Goal: Information Seeking & Learning: Check status

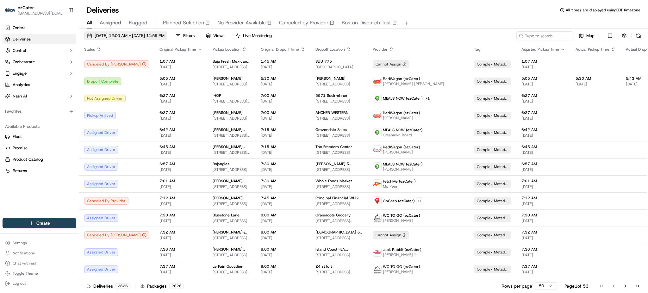
click at [102, 37] on span "09/20/2025 12:00 AM - 09/27/2025 11:59 PM" at bounding box center [130, 36] width 70 height 6
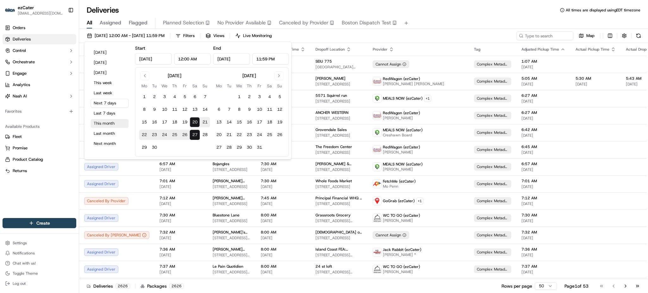
click at [101, 123] on button "This month" at bounding box center [110, 123] width 38 height 9
type input "Sep 1, 2025"
type input "Sep 30, 2025"
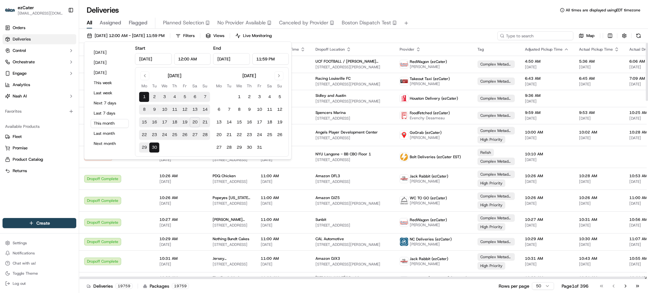
click at [528, 36] on input at bounding box center [535, 35] width 76 height 9
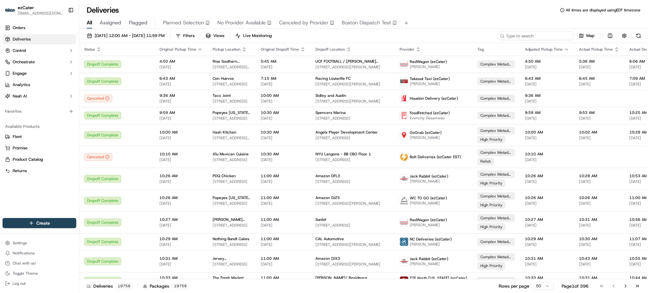
click at [528, 36] on input at bounding box center [535, 35] width 76 height 9
paste input "WRY0P9"
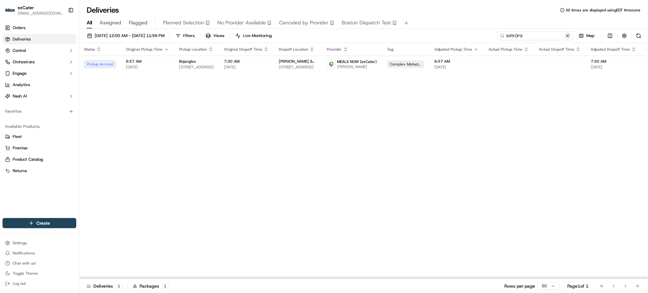
type input "WRY0P9"
click at [568, 35] on button at bounding box center [567, 36] width 6 height 6
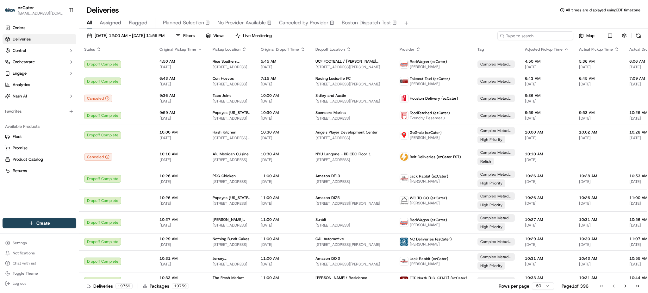
drag, startPoint x: 552, startPoint y: 37, endPoint x: 550, endPoint y: 34, distance: 4.1
click at [552, 36] on input at bounding box center [535, 35] width 76 height 9
paste input "HZA-MAF"
type input "HZA-MAF"
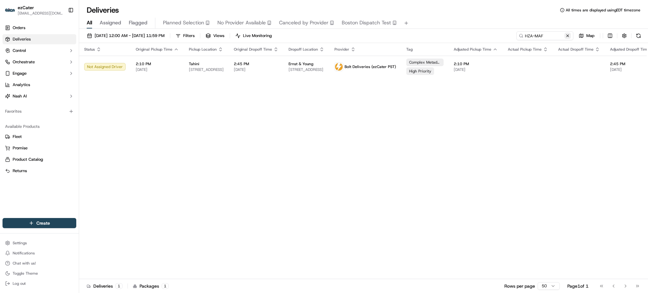
click at [565, 34] on button at bounding box center [567, 36] width 6 height 6
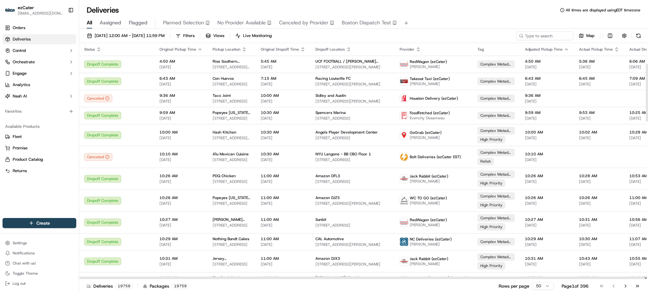
scroll to position [84, 0]
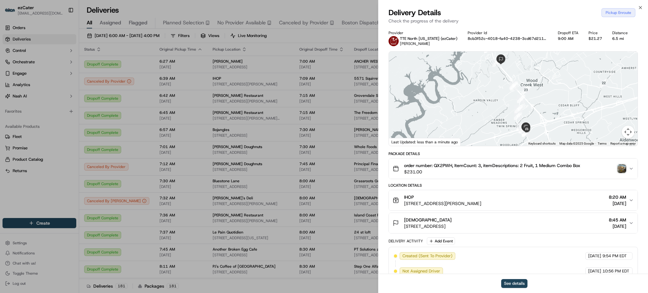
scroll to position [254, 0]
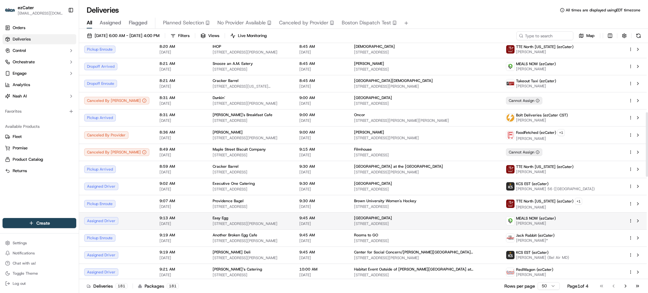
click at [159, 218] on span "9:13 AM" at bounding box center [180, 217] width 43 height 5
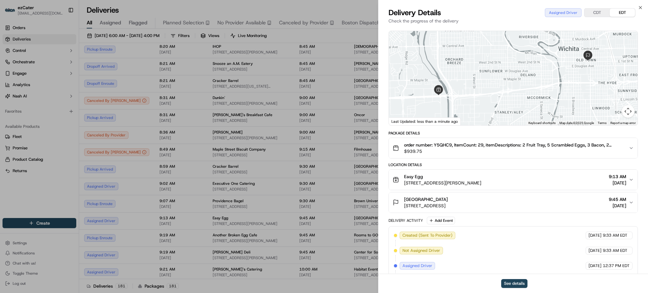
scroll to position [41, 0]
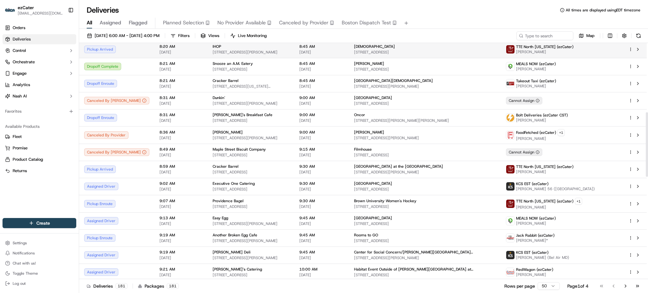
click at [514, 48] on img at bounding box center [510, 49] width 8 height 8
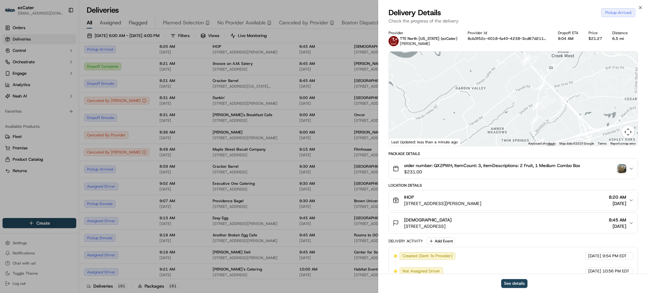
drag, startPoint x: 562, startPoint y: 130, endPoint x: 526, endPoint y: 74, distance: 65.7
click at [526, 74] on div at bounding box center [513, 99] width 249 height 94
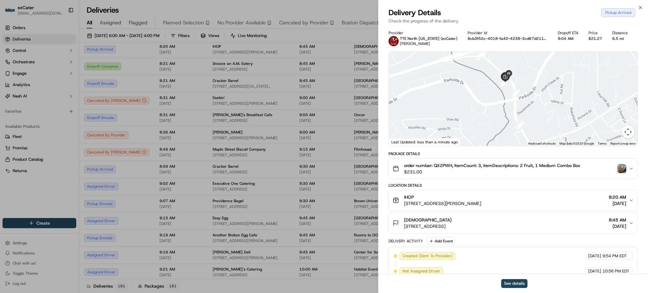
drag, startPoint x: 531, startPoint y: 87, endPoint x: 533, endPoint y: 94, distance: 6.9
click at [533, 94] on div at bounding box center [513, 99] width 249 height 94
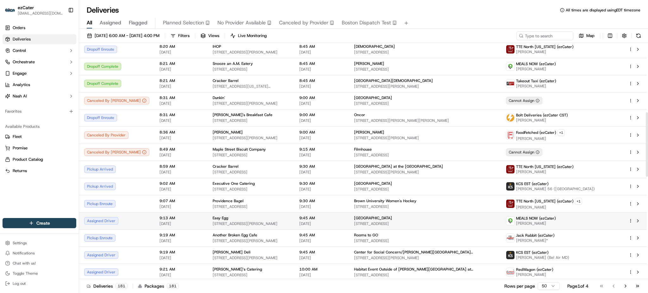
click at [154, 225] on td "9:13 AM 09/20/2025" at bounding box center [180, 220] width 53 height 17
click at [207, 218] on td "Easy Egg 5700 W Kellogg Dr, Wichita, KS 67209, USA" at bounding box center [250, 220] width 87 height 17
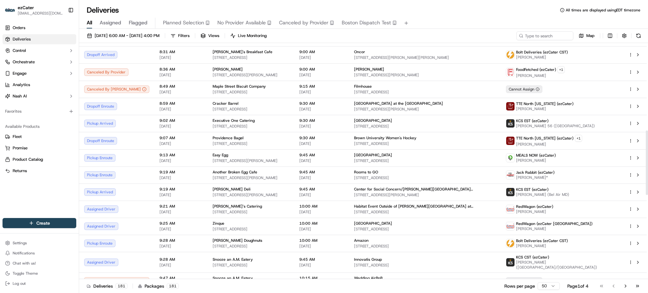
scroll to position [321, 0]
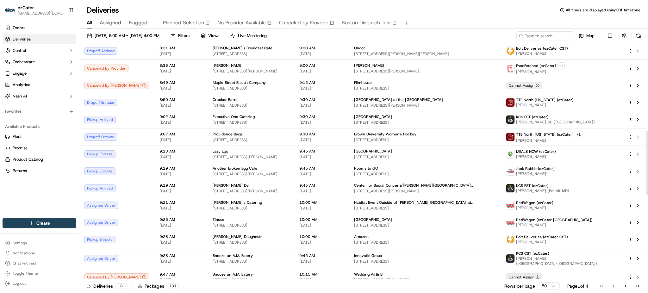
drag, startPoint x: 647, startPoint y: 143, endPoint x: 647, endPoint y: 161, distance: 18.0
click at [647, 161] on div at bounding box center [646, 162] width 2 height 65
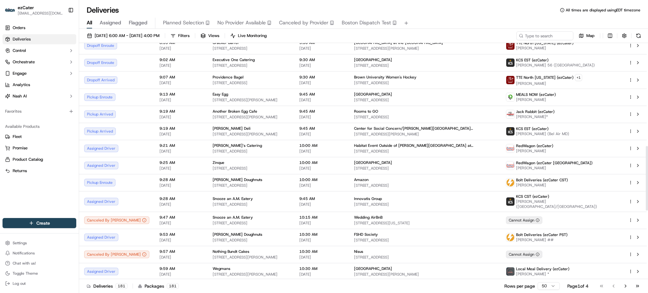
scroll to position [373, 0]
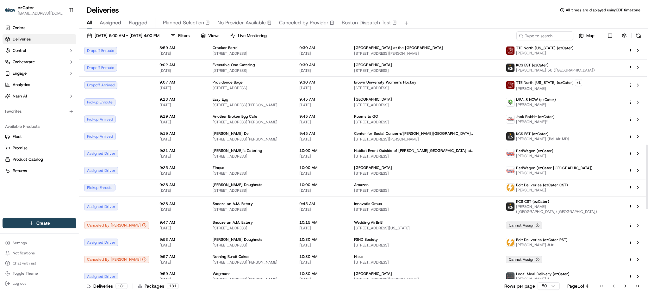
drag, startPoint x: 647, startPoint y: 152, endPoint x: 647, endPoint y: 166, distance: 14.2
click at [647, 166] on div at bounding box center [646, 177] width 2 height 65
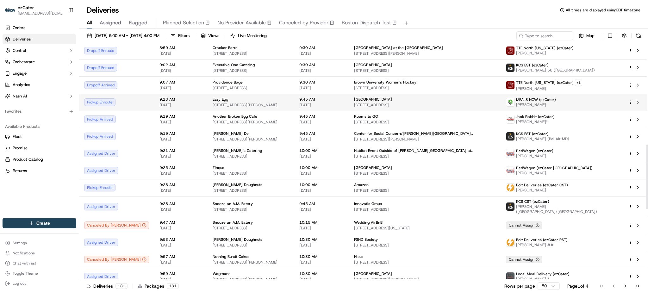
click at [131, 98] on div "Pickup Enroute" at bounding box center [116, 102] width 65 height 8
click at [131, 103] on div "Pickup Enroute" at bounding box center [116, 102] width 65 height 8
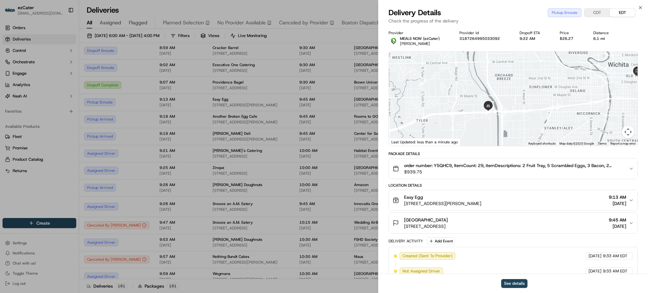
drag, startPoint x: 448, startPoint y: 116, endPoint x: 508, endPoint y: 111, distance: 60.0
click at [508, 111] on div at bounding box center [513, 99] width 249 height 94
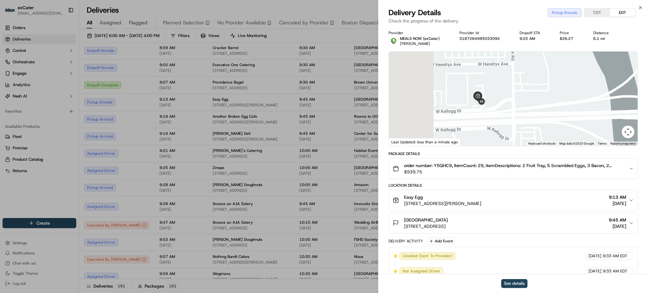
drag, startPoint x: 445, startPoint y: 106, endPoint x: 558, endPoint y: 79, distance: 116.0
click at [558, 79] on div at bounding box center [513, 99] width 249 height 94
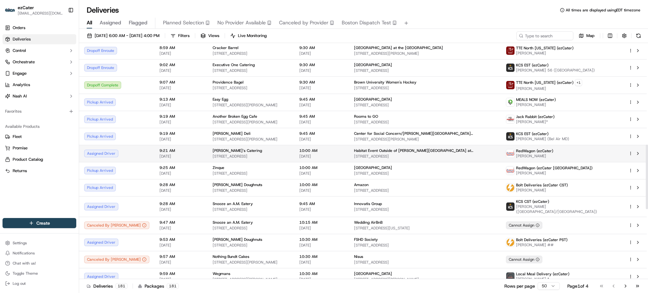
click at [176, 150] on span "9:21 AM" at bounding box center [180, 150] width 43 height 5
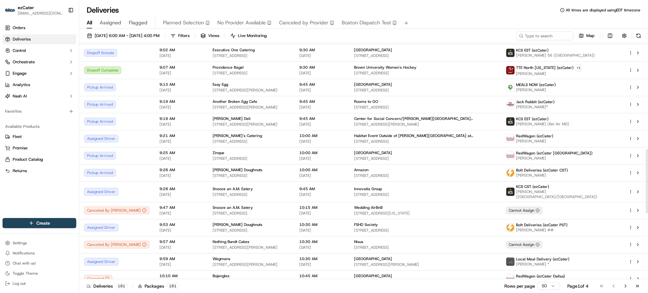
scroll to position [389, 0]
drag, startPoint x: 647, startPoint y: 194, endPoint x: 647, endPoint y: 199, distance: 4.4
click at [647, 199] on div at bounding box center [646, 181] width 2 height 65
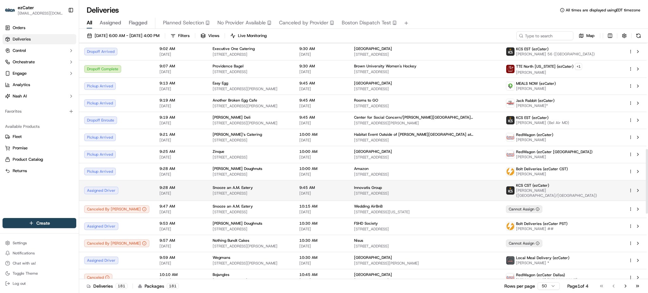
click at [118, 187] on div "Assigned Driver" at bounding box center [116, 191] width 65 height 8
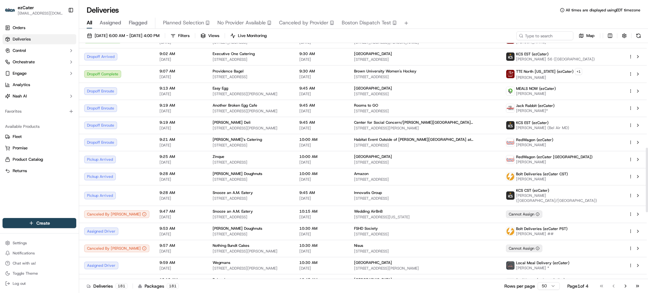
scroll to position [390, 0]
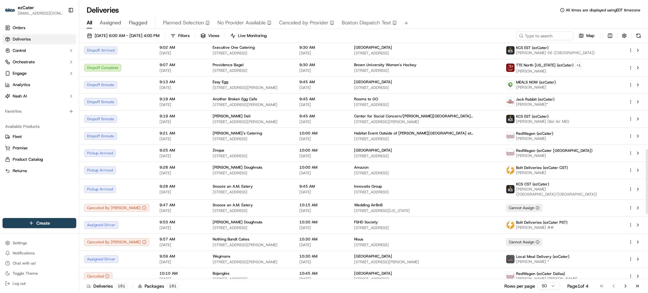
drag, startPoint x: 647, startPoint y: 159, endPoint x: 647, endPoint y: 170, distance: 11.7
click at [647, 170] on div at bounding box center [646, 181] width 2 height 64
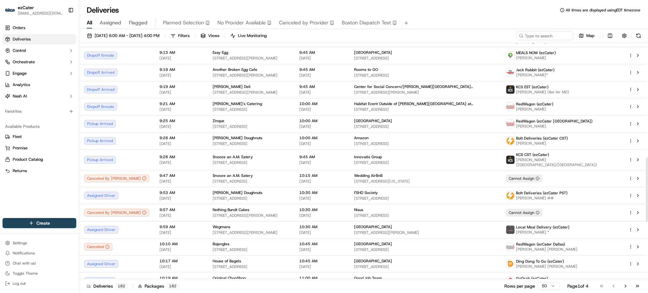
scroll to position [424, 0]
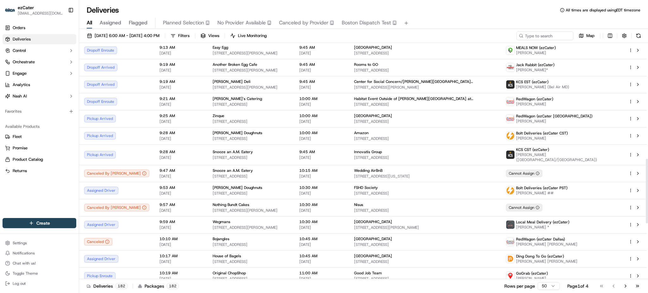
drag, startPoint x: 647, startPoint y: 188, endPoint x: 647, endPoint y: 198, distance: 9.5
click at [647, 198] on div at bounding box center [646, 191] width 2 height 65
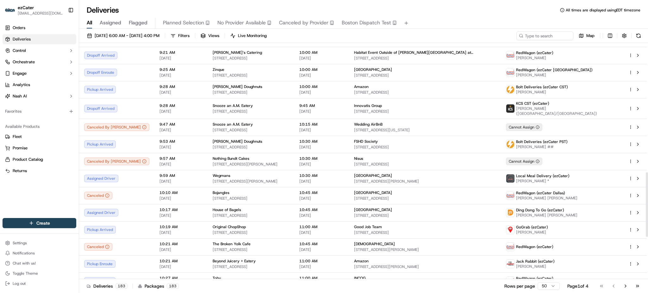
scroll to position [474, 0]
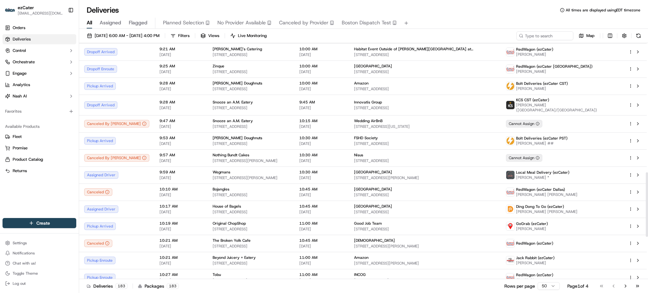
drag, startPoint x: 647, startPoint y: 189, endPoint x: 647, endPoint y: 202, distance: 13.3
click at [647, 202] on div at bounding box center [646, 204] width 2 height 65
click at [131, 83] on div "Dropoff Enroute" at bounding box center [116, 86] width 65 height 8
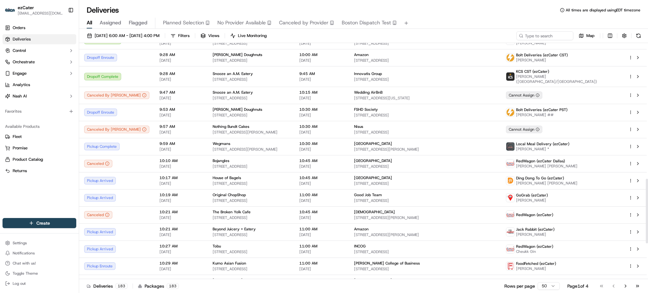
scroll to position [508, 0]
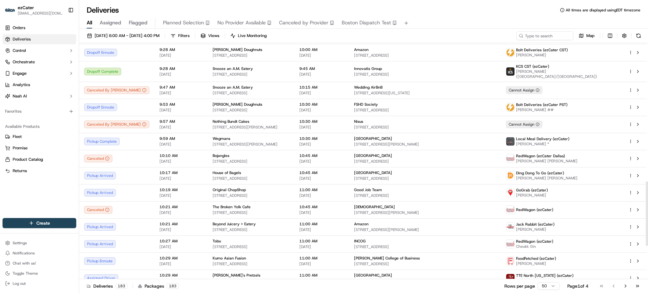
drag, startPoint x: 647, startPoint y: 190, endPoint x: 647, endPoint y: 197, distance: 6.3
click at [647, 197] on div at bounding box center [646, 213] width 2 height 65
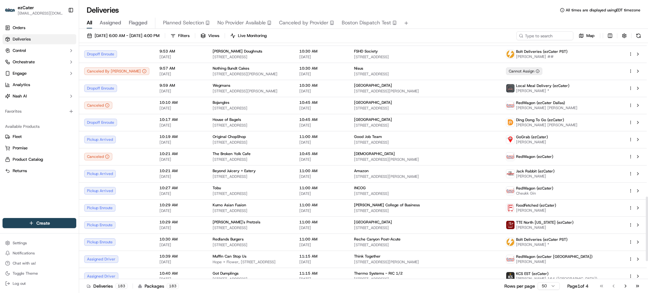
scroll to position [563, 0]
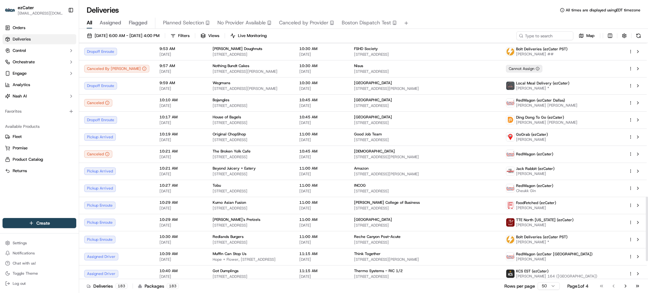
drag, startPoint x: 647, startPoint y: 201, endPoint x: 647, endPoint y: 217, distance: 15.2
click at [647, 217] on div at bounding box center [646, 228] width 2 height 65
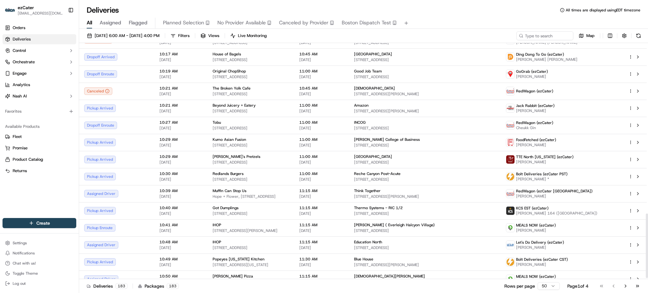
scroll to position [629, 0]
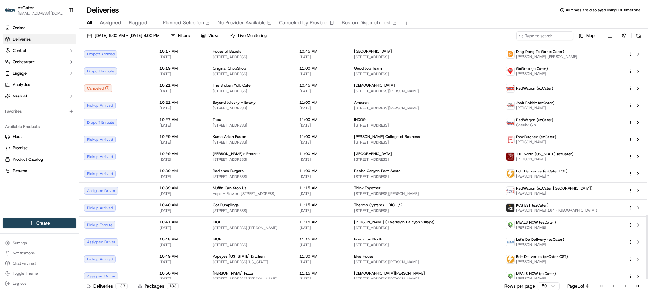
drag, startPoint x: 647, startPoint y: 207, endPoint x: 647, endPoint y: 225, distance: 18.0
click at [647, 225] on div at bounding box center [646, 246] width 2 height 65
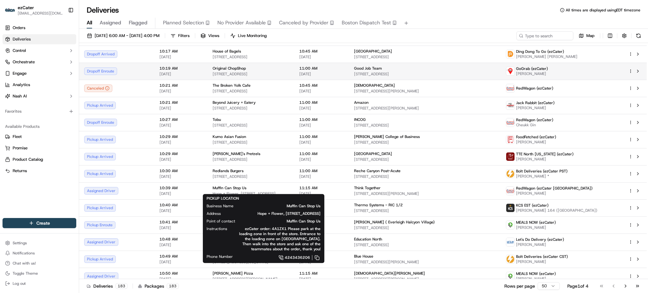
click at [531, 74] on td "GoGrab (ezCater) Jeff Koons" at bounding box center [562, 71] width 122 height 17
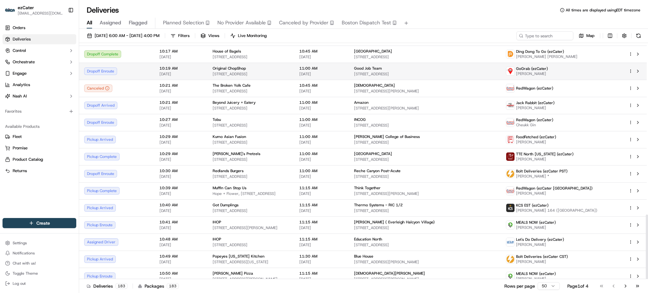
click at [128, 70] on div "Dropoff Enroute" at bounding box center [116, 71] width 65 height 8
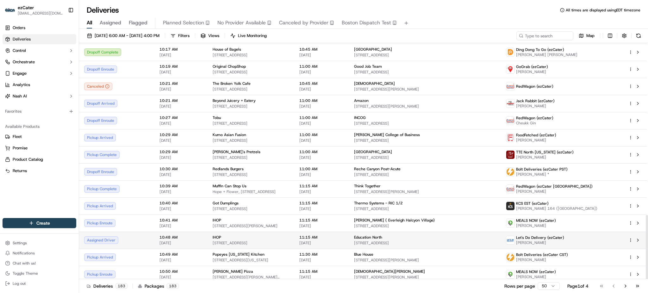
drag, startPoint x: 647, startPoint y: 225, endPoint x: 624, endPoint y: 236, distance: 25.5
click at [647, 243] on div at bounding box center [646, 247] width 2 height 65
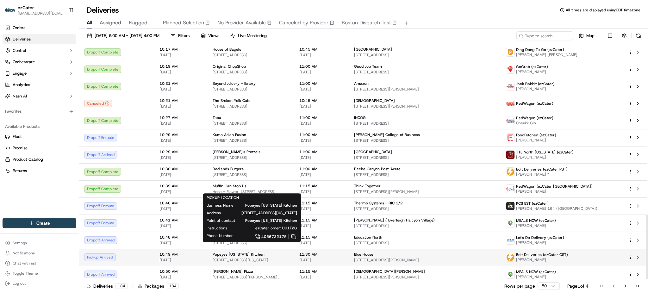
click at [213, 257] on span "7801 S Sooner Rd, Oklahoma City, OK 73135, USA" at bounding box center [251, 259] width 77 height 5
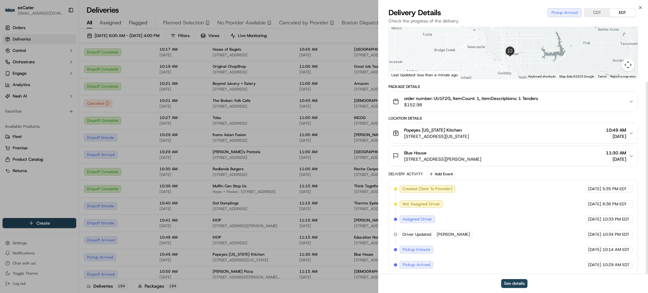
scroll to position [71, 0]
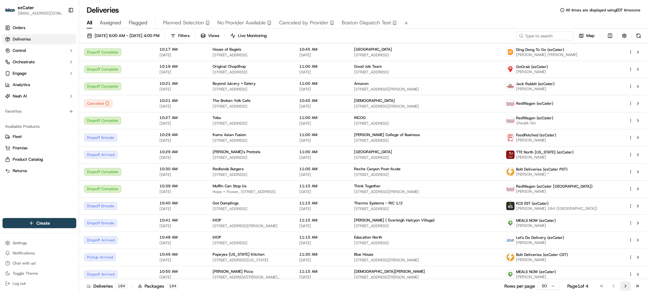
click at [626, 283] on button "Go to next page" at bounding box center [625, 285] width 11 height 9
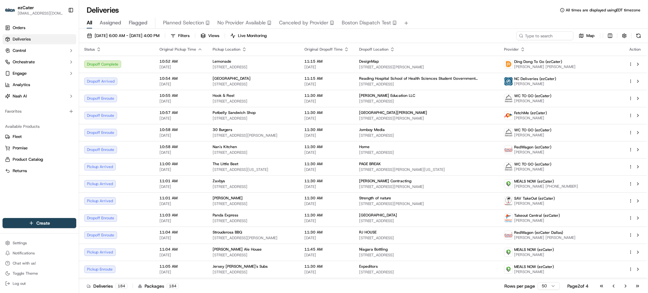
click at [131, 6] on div "Deliveries All times are displayed using EDT timezone" at bounding box center [363, 10] width 569 height 10
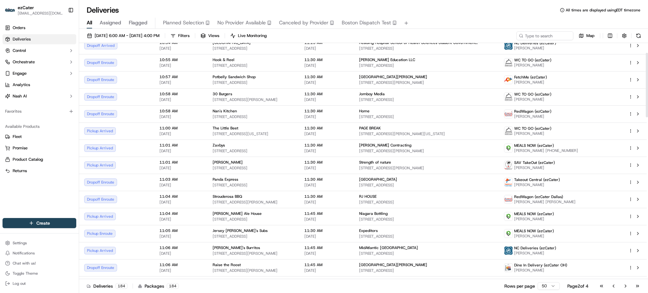
scroll to position [32, 0]
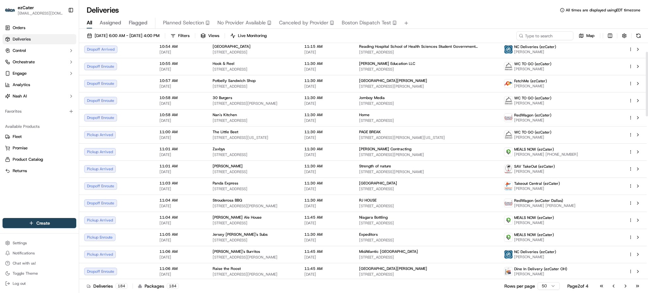
drag, startPoint x: 647, startPoint y: 91, endPoint x: 647, endPoint y: 100, distance: 8.9
click at [647, 100] on div at bounding box center [646, 84] width 2 height 65
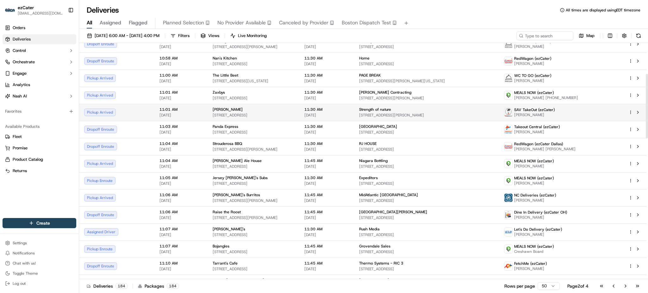
scroll to position [116, 0]
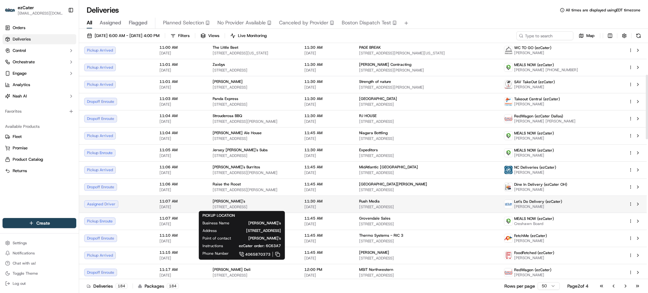
click at [215, 202] on div "Taco John's" at bounding box center [254, 201] width 82 height 5
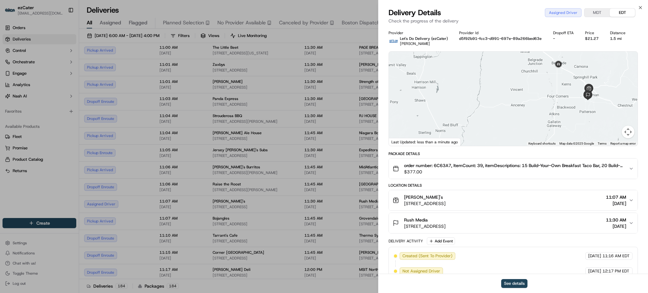
click at [445, 166] on span "order number: 6C63A7, ItemCount: 39, itemDescriptions: 15 Build-Your-Own Breakf…" at bounding box center [513, 165] width 219 height 6
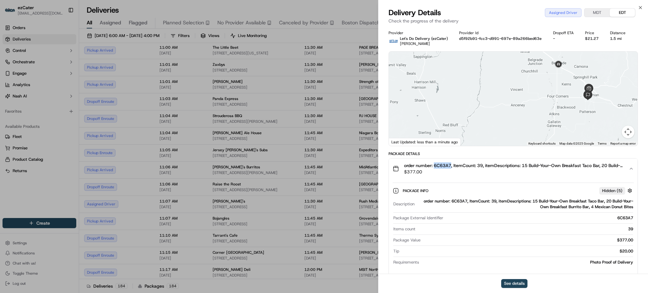
click at [445, 166] on span "order number: 6C63A7, ItemCount: 39, itemDescriptions: 15 Build-Your-Own Breakf…" at bounding box center [513, 165] width 219 height 6
copy span "6C63A7"
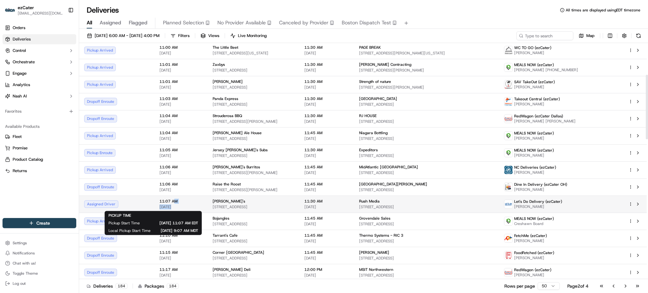
click at [159, 204] on div "11:07 AM 09/20/2025" at bounding box center [180, 204] width 43 height 11
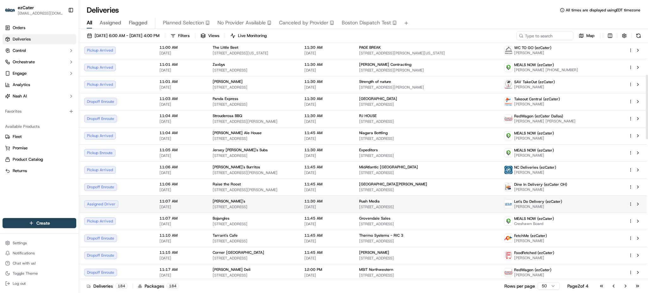
click at [207, 204] on td "Taco John's 303 N 7th Ave, Bozeman, MT 59715, USA" at bounding box center [253, 203] width 92 height 17
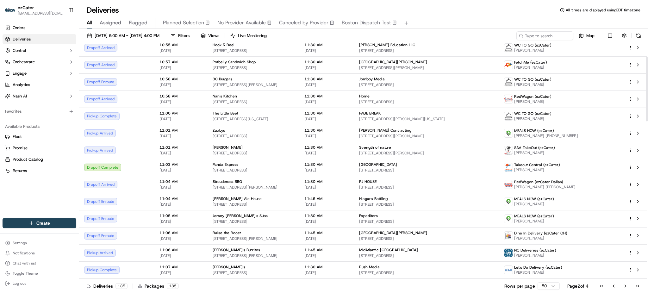
scroll to position [46, 0]
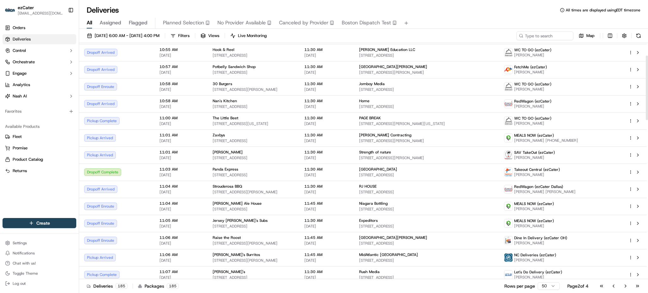
drag, startPoint x: 647, startPoint y: 102, endPoint x: 647, endPoint y: 114, distance: 12.7
click at [647, 114] on div at bounding box center [646, 88] width 2 height 65
click at [447, 159] on span "64 Ross Rd, Savannah, GA 31405, USA" at bounding box center [426, 157] width 135 height 5
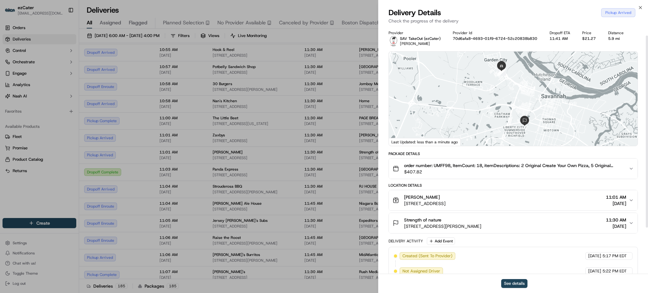
scroll to position [71, 0]
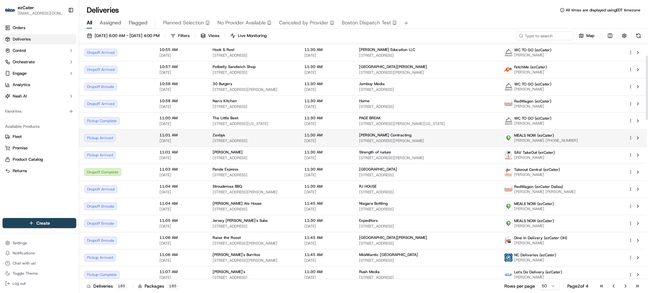
click at [213, 135] on span "Zaxbys" at bounding box center [219, 134] width 12 height 5
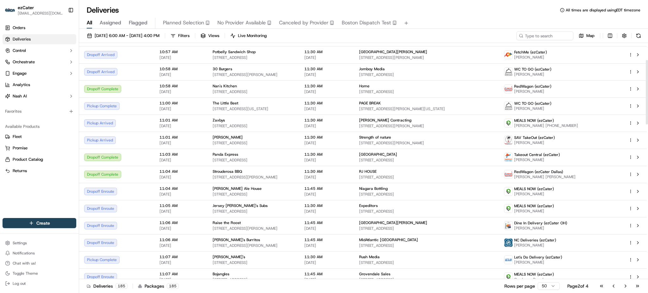
scroll to position [66, 0]
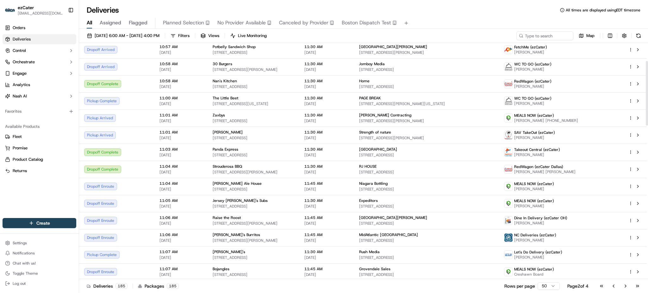
drag, startPoint x: 647, startPoint y: 110, endPoint x: 647, endPoint y: 115, distance: 5.4
click at [647, 115] on div at bounding box center [646, 93] width 2 height 65
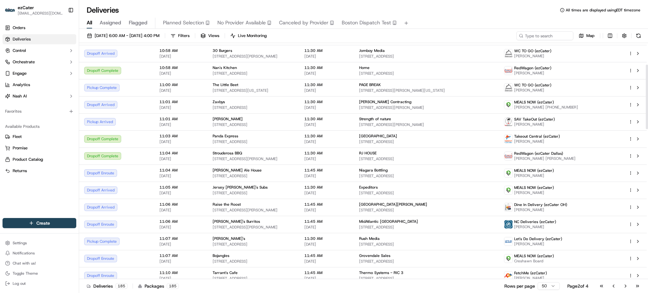
scroll to position [80, 0]
drag, startPoint x: 647, startPoint y: 118, endPoint x: 647, endPoint y: 122, distance: 3.8
click at [647, 122] on div at bounding box center [646, 97] width 2 height 65
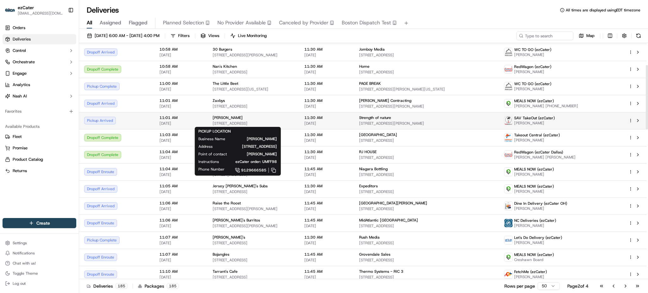
click at [279, 118] on div "Papa Johns" at bounding box center [254, 117] width 82 height 5
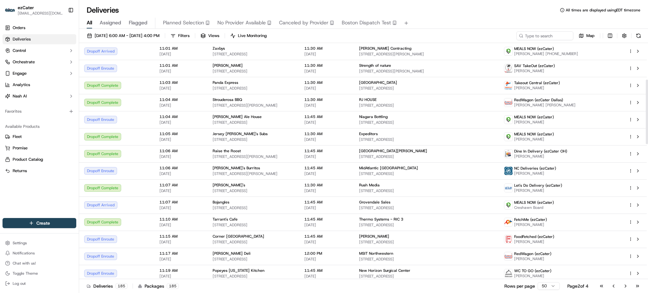
scroll to position [134, 0]
click at [647, 113] on div at bounding box center [646, 111] width 2 height 65
click at [614, 288] on button "Go to previous page" at bounding box center [613, 285] width 11 height 9
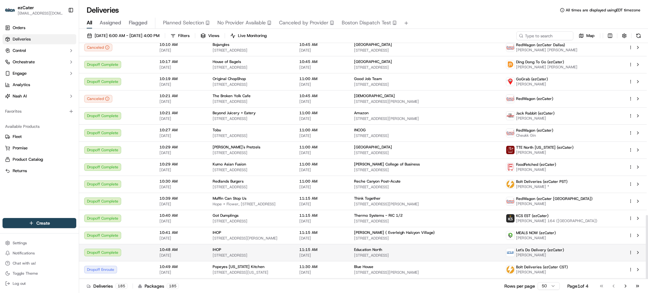
scroll to position [631, 0]
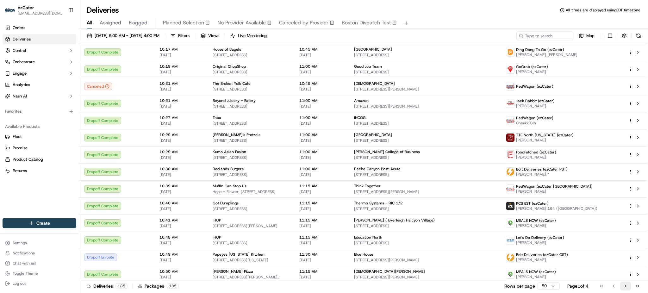
click at [621, 285] on button "Go to next page" at bounding box center [625, 285] width 11 height 9
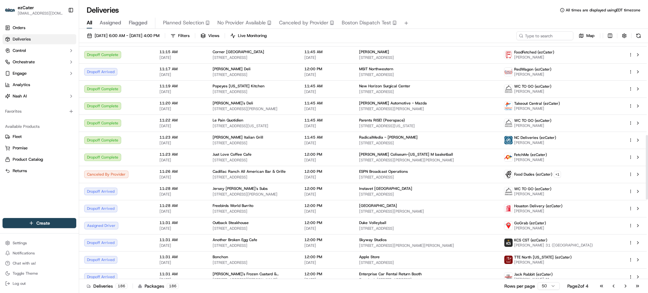
scroll to position [337, 0]
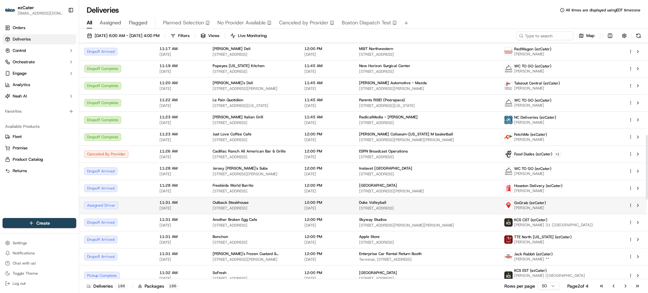
click at [130, 204] on td "Assigned Driver" at bounding box center [116, 205] width 75 height 17
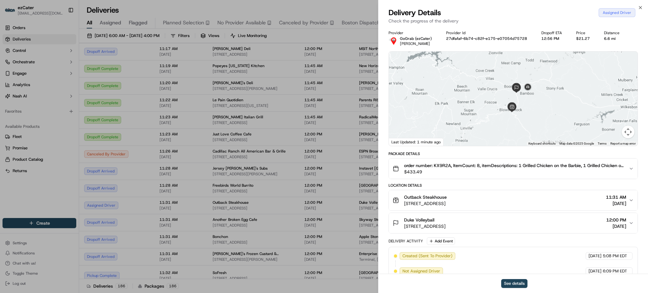
click at [437, 165] on span "order number: KX9R2A, ItemCount: 8, itemDescriptions: 1 Grilled Chicken on the …" at bounding box center [513, 165] width 219 height 6
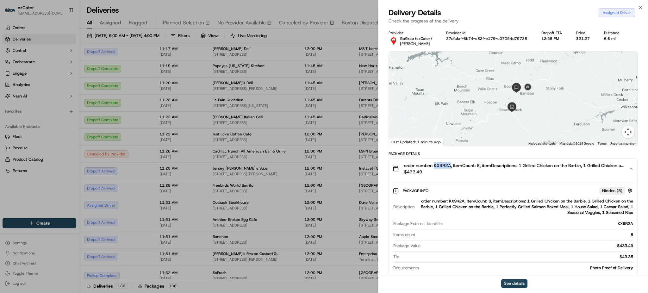
copy span "KX9R2A"
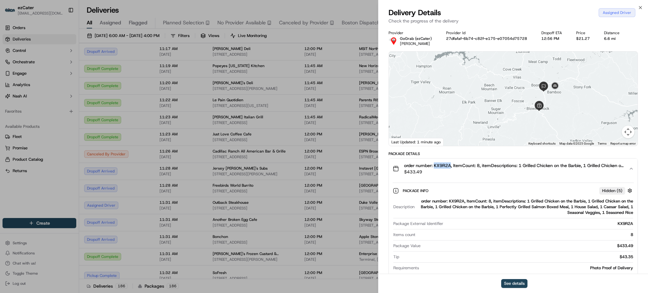
drag, startPoint x: 537, startPoint y: 120, endPoint x: 565, endPoint y: 119, distance: 28.5
click at [565, 119] on div at bounding box center [513, 99] width 249 height 94
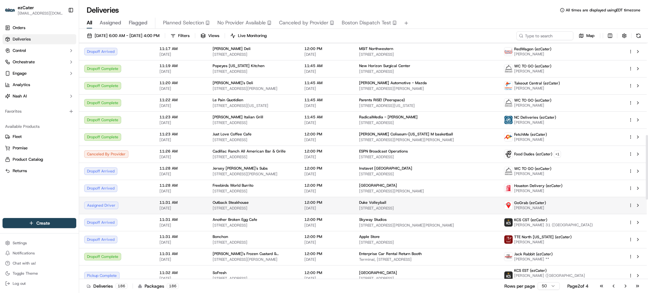
click at [285, 203] on div "Outback Steakhouse" at bounding box center [254, 202] width 82 height 5
click at [546, 209] on span "Steven Downs" at bounding box center [530, 207] width 32 height 5
click at [177, 206] on span "[DATE]" at bounding box center [180, 208] width 43 height 5
click at [280, 210] on span "8280 Valley Blvd, Blowing Rock, NC 28605, USA" at bounding box center [254, 208] width 82 height 5
click at [213, 206] on span "8280 Valley Blvd, Blowing Rock, NC 28605, USA" at bounding box center [254, 208] width 82 height 5
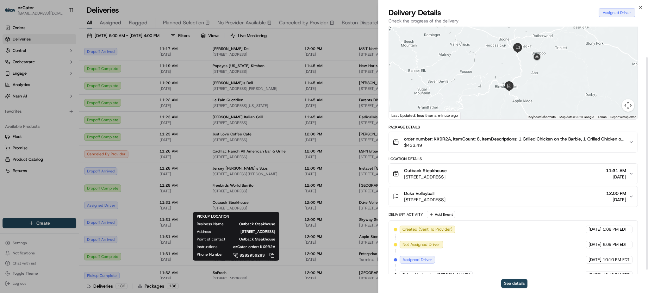
scroll to position [41, 0]
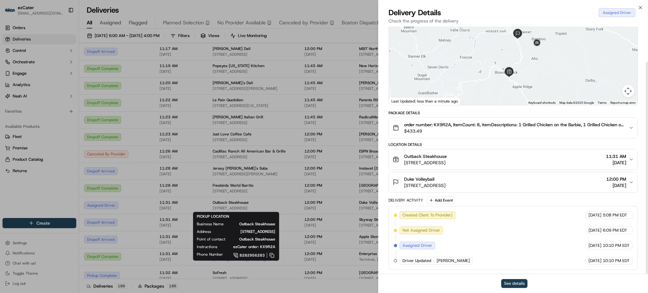
click at [516, 281] on button "See details" at bounding box center [514, 283] width 26 height 9
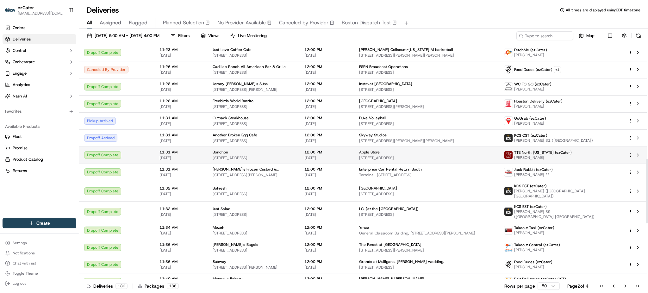
scroll to position [464, 0]
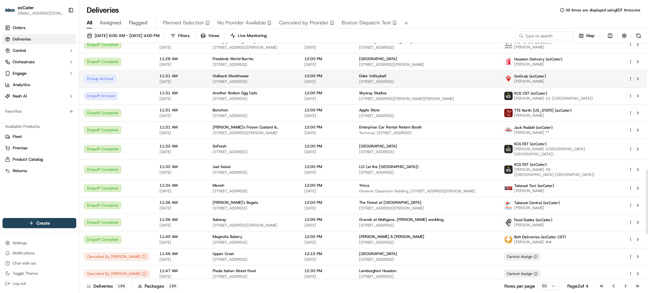
click at [294, 80] on span "8280 Valley Blvd, Blowing Rock, NC 28605, USA" at bounding box center [254, 81] width 82 height 5
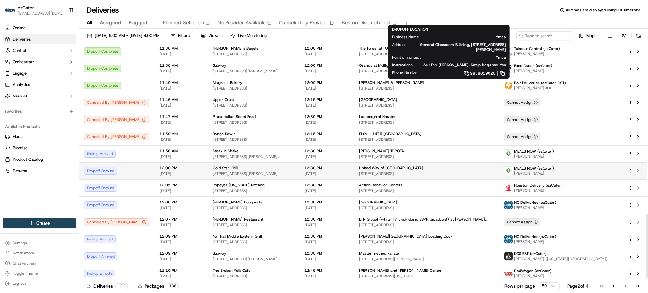
scroll to position [630, 0]
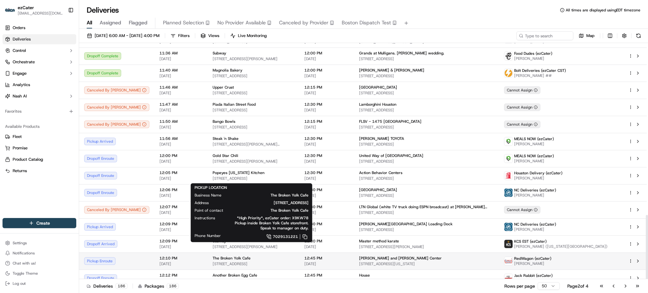
click at [213, 256] on span "The Broken Yolk Cafe" at bounding box center [232, 258] width 38 height 5
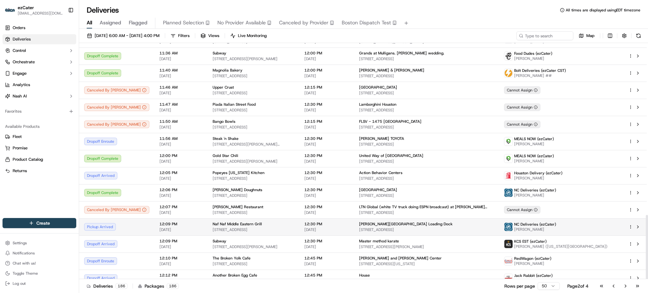
click at [276, 227] on span "555 State St, Madison, WI 53703, USA" at bounding box center [254, 229] width 82 height 5
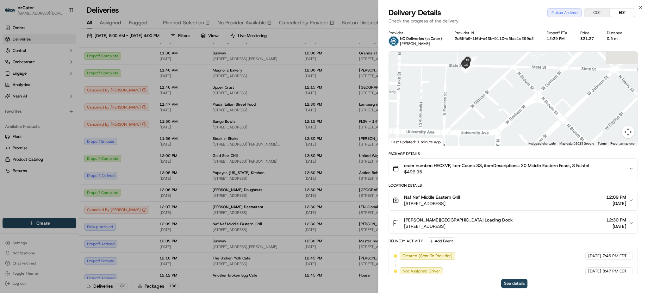
drag, startPoint x: 534, startPoint y: 73, endPoint x: 490, endPoint y: 114, distance: 60.0
click at [539, 145] on div "1 2 3 4 5 6 7 8 9 10 11 Keyboard shortcuts Map Data Map data ©2025 Google Map d…" at bounding box center [513, 99] width 249 height 94
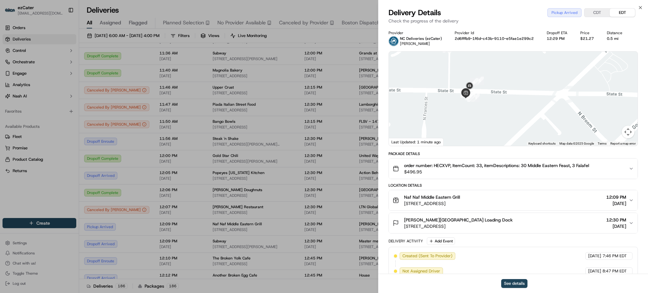
drag, startPoint x: 484, startPoint y: 83, endPoint x: 484, endPoint y: 123, distance: 39.8
click at [484, 123] on div at bounding box center [513, 99] width 249 height 94
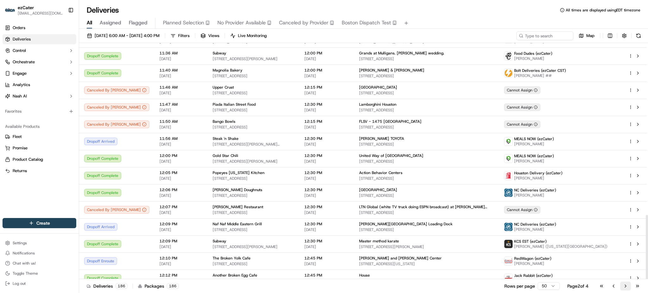
click at [626, 284] on button "Go to next page" at bounding box center [625, 285] width 11 height 9
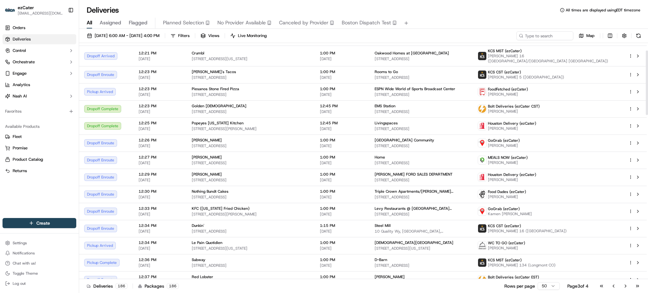
scroll to position [29, 0]
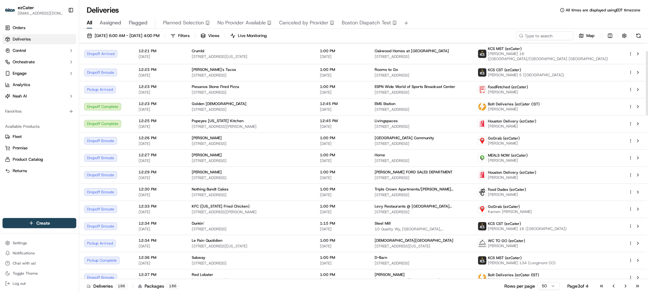
drag, startPoint x: 647, startPoint y: 92, endPoint x: 647, endPoint y: 100, distance: 8.2
click at [647, 100] on div at bounding box center [646, 83] width 2 height 65
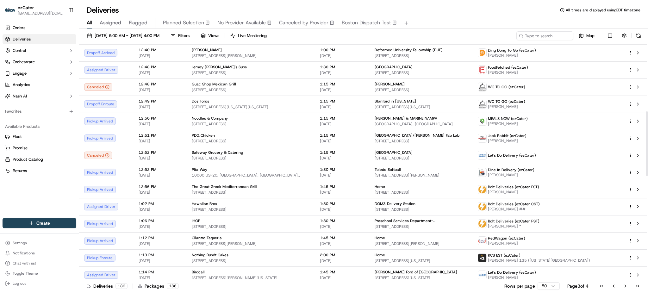
scroll to position [250, 0]
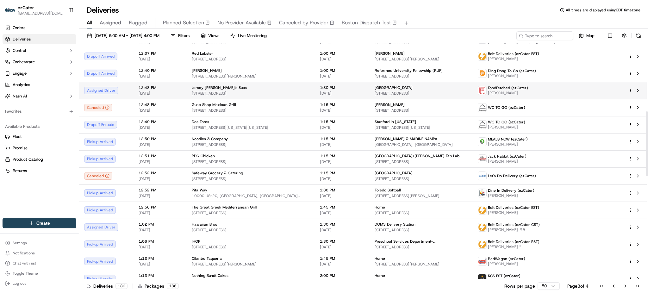
click at [183, 88] on td "12:48 PM 09/20/2025" at bounding box center [159, 90] width 53 height 17
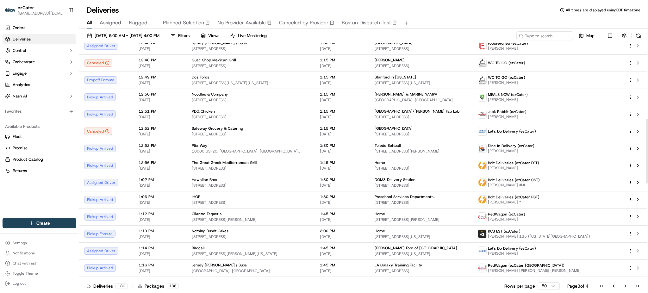
scroll to position [253, 0]
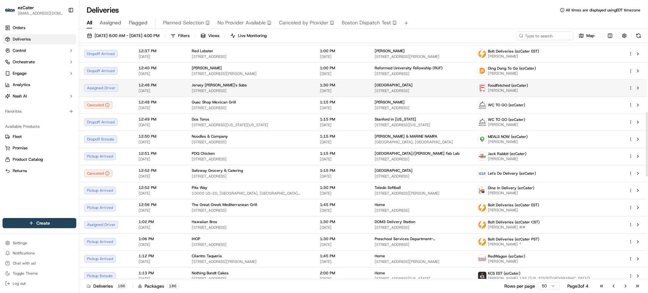
click at [139, 84] on div "12:48 PM 09/20/2025" at bounding box center [160, 88] width 43 height 11
click at [143, 83] on span "12:48 PM" at bounding box center [160, 85] width 43 height 5
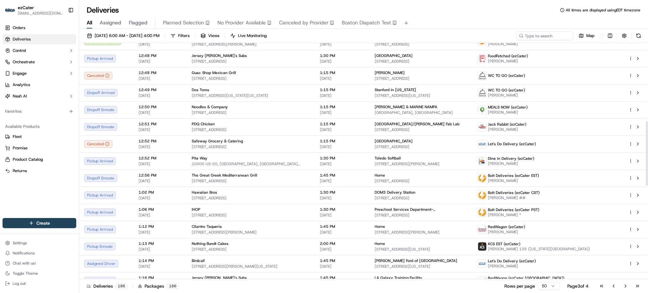
scroll to position [286, 0]
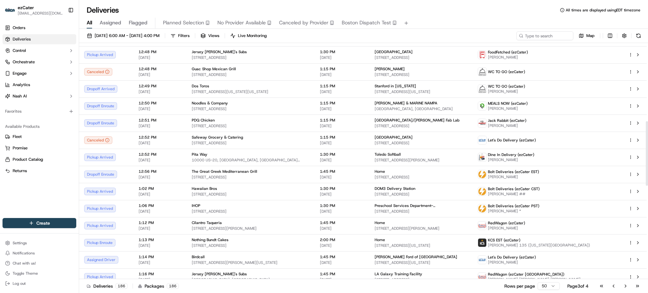
drag, startPoint x: 647, startPoint y: 152, endPoint x: 647, endPoint y: 161, distance: 9.2
click at [647, 161] on div at bounding box center [646, 153] width 2 height 65
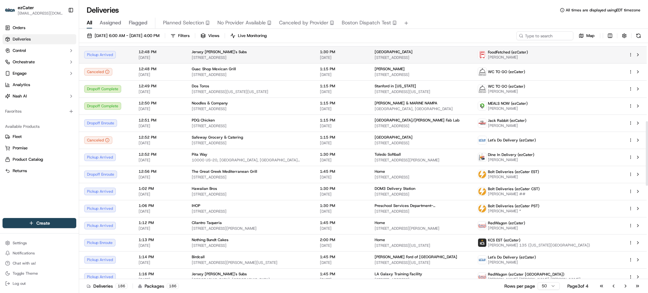
click at [139, 55] on span "[DATE]" at bounding box center [160, 57] width 43 height 5
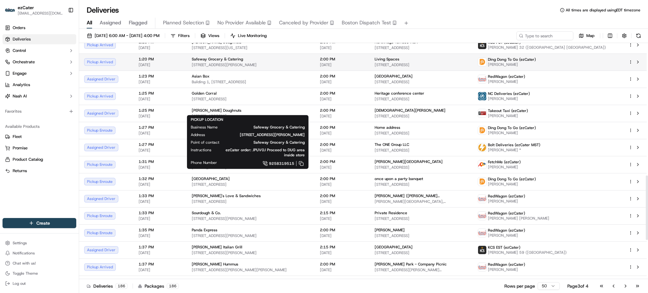
scroll to position [539, 0]
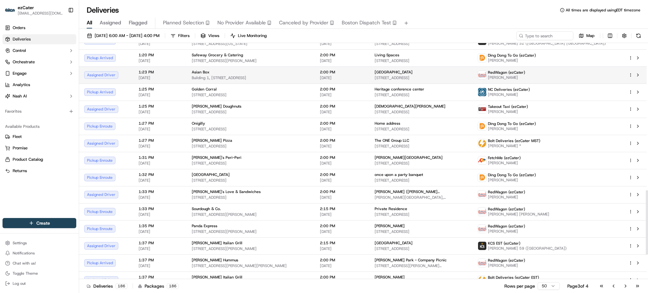
click at [209, 75] on span "Building 1, [STREET_ADDRESS]" at bounding box center [251, 77] width 118 height 5
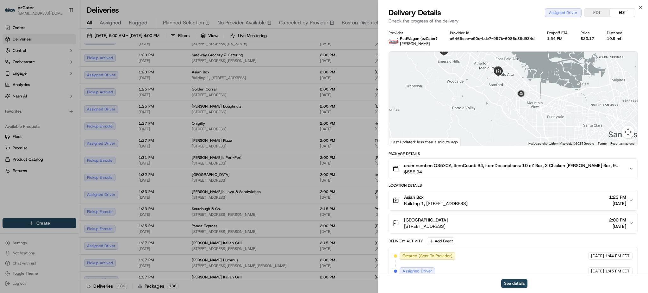
drag, startPoint x: 535, startPoint y: 107, endPoint x: 483, endPoint y: 55, distance: 73.6
click at [483, 55] on div at bounding box center [513, 99] width 249 height 94
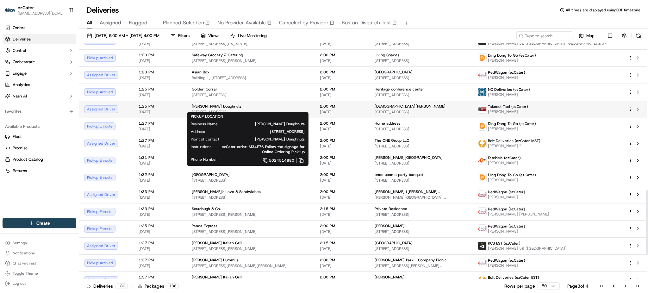
click at [218, 109] on span "[STREET_ADDRESS]" at bounding box center [251, 111] width 118 height 5
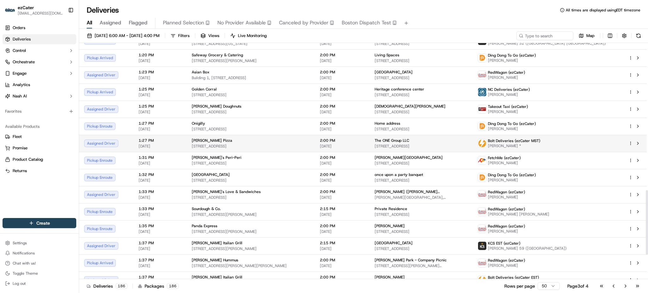
click at [242, 144] on span "[STREET_ADDRESS]" at bounding box center [251, 146] width 118 height 5
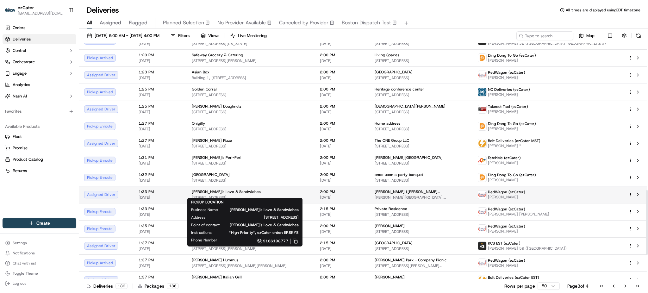
click at [237, 189] on div "[PERSON_NAME]'s Love & Sandwiches" at bounding box center [251, 191] width 118 height 5
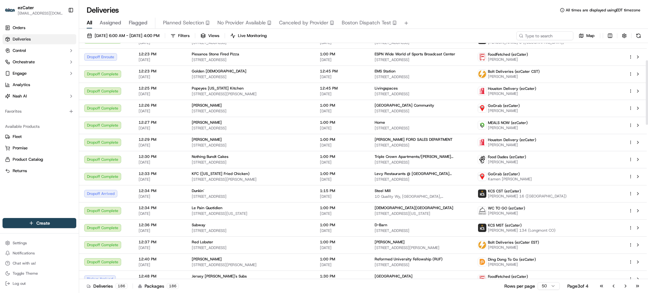
scroll to position [64, 0]
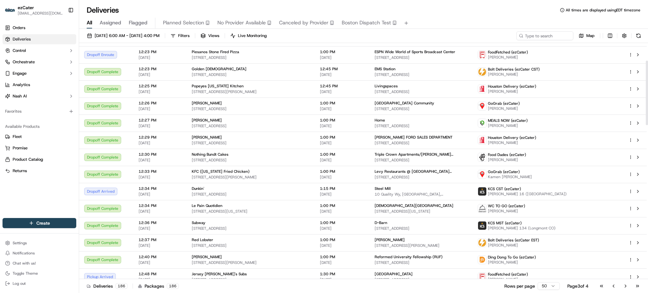
drag, startPoint x: 647, startPoint y: 104, endPoint x: 647, endPoint y: 110, distance: 5.7
click at [647, 110] on div at bounding box center [646, 93] width 2 height 65
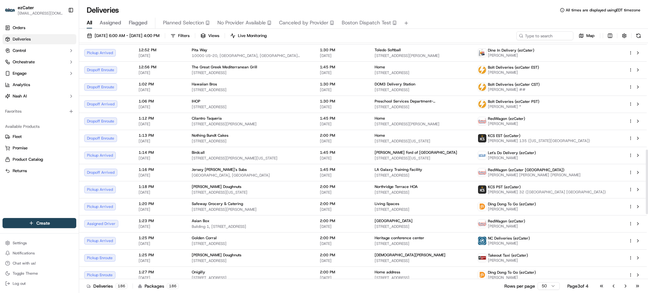
scroll to position [389, 0]
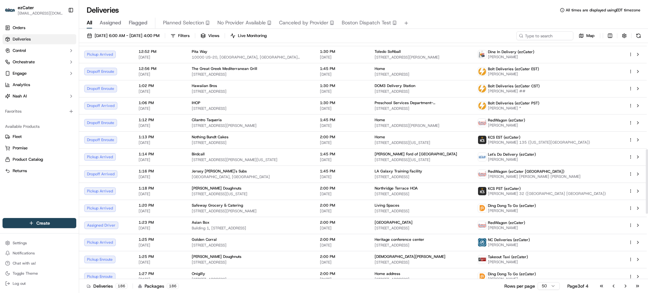
drag, startPoint x: 647, startPoint y: 147, endPoint x: 647, endPoint y: 162, distance: 14.9
click at [647, 162] on div at bounding box center [646, 181] width 2 height 65
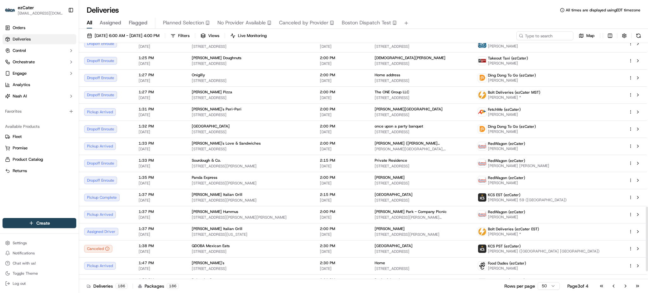
scroll to position [600, 0]
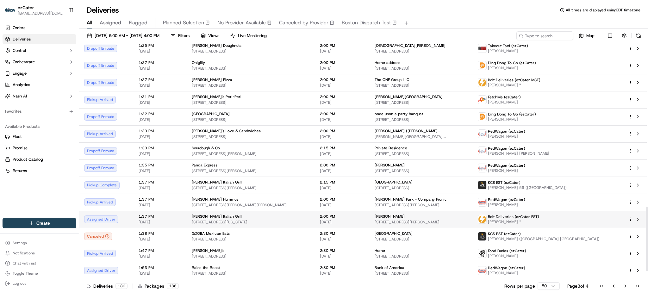
click at [576, 211] on td "Bolt Deliveries (ezCater EST) Husnain Goraya *" at bounding box center [547, 219] width 151 height 17
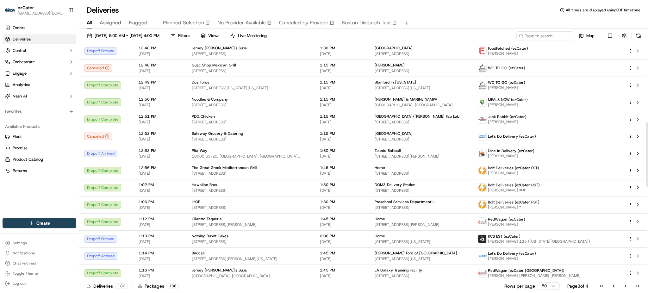
scroll to position [281, 0]
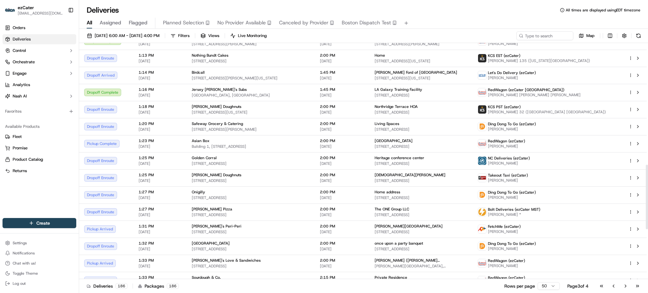
drag, startPoint x: 647, startPoint y: 147, endPoint x: 647, endPoint y: 204, distance: 56.9
click at [647, 204] on div at bounding box center [646, 196] width 2 height 65
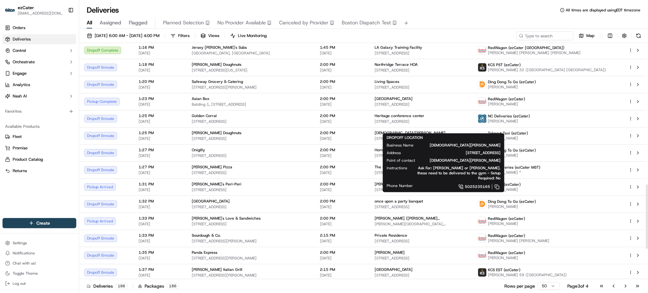
scroll to position [555, 0]
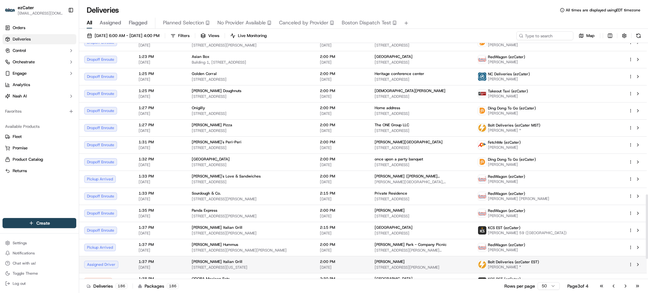
click at [142, 256] on td "1:37 PM 09/20/2025" at bounding box center [159, 264] width 53 height 17
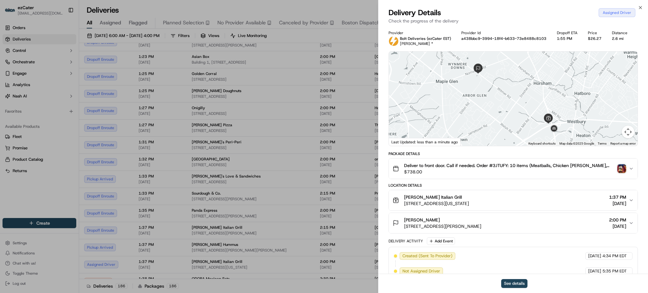
click at [620, 169] on img "button" at bounding box center [621, 168] width 9 height 9
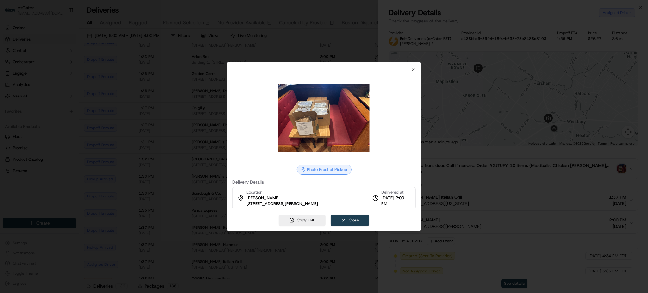
click at [351, 223] on button "Close" at bounding box center [349, 219] width 39 height 11
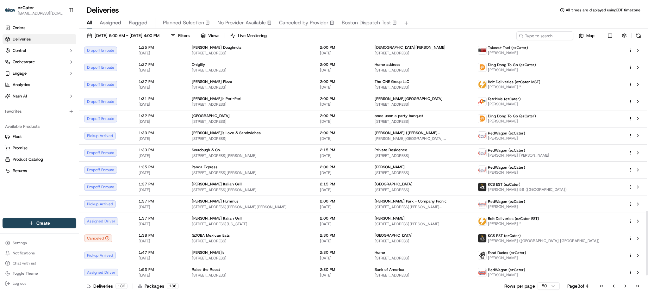
scroll to position [630, 0]
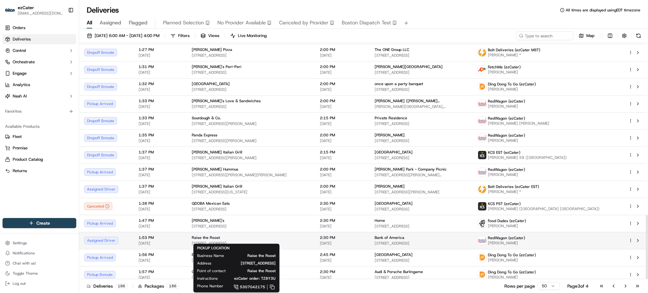
click at [299, 236] on div "Raise the Roost" at bounding box center [251, 237] width 118 height 5
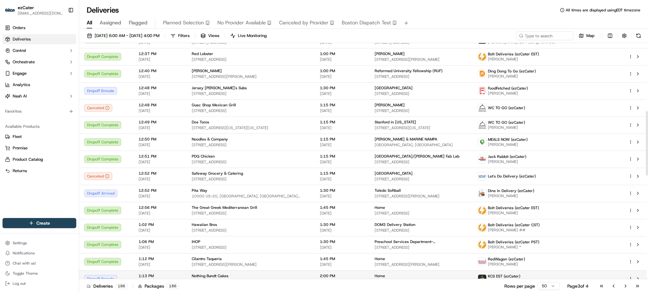
scroll to position [250, 0]
click at [294, 91] on span "[STREET_ADDRESS]" at bounding box center [251, 93] width 118 height 5
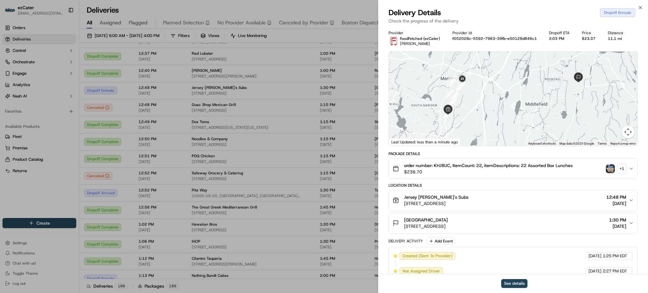
click at [621, 171] on div "+ 1" at bounding box center [621, 168] width 9 height 9
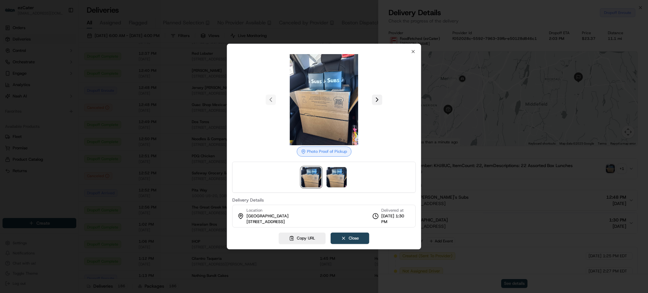
click at [381, 101] on button at bounding box center [377, 100] width 10 height 10
click at [201, 115] on div at bounding box center [324, 146] width 648 height 293
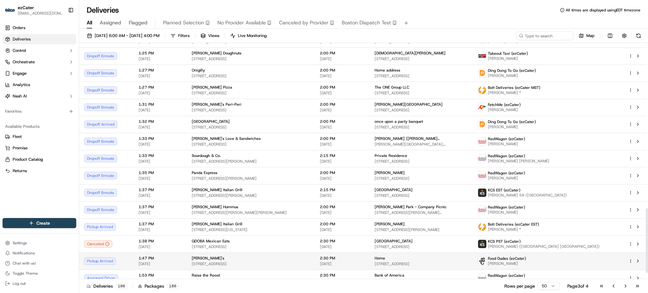
scroll to position [630, 0]
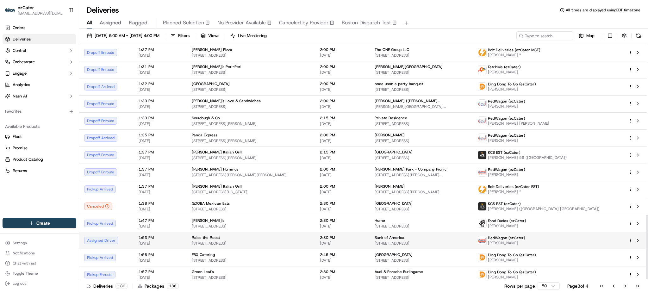
click at [339, 235] on span "2:30 PM" at bounding box center [342, 237] width 45 height 5
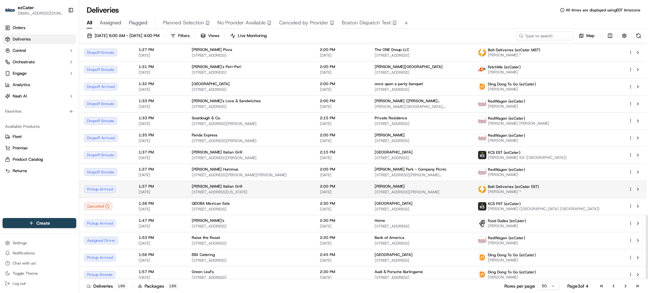
click at [345, 189] on span "[DATE]" at bounding box center [342, 191] width 45 height 5
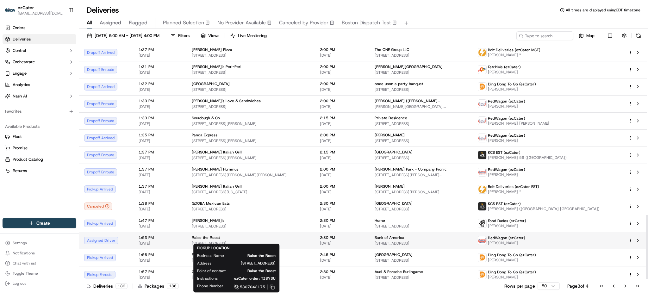
click at [267, 235] on div "Raise the Roost" at bounding box center [251, 237] width 118 height 5
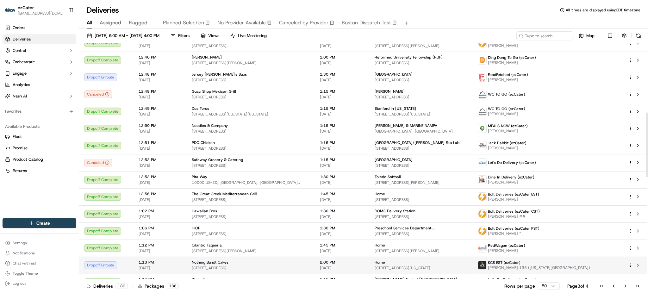
scroll to position [250, 0]
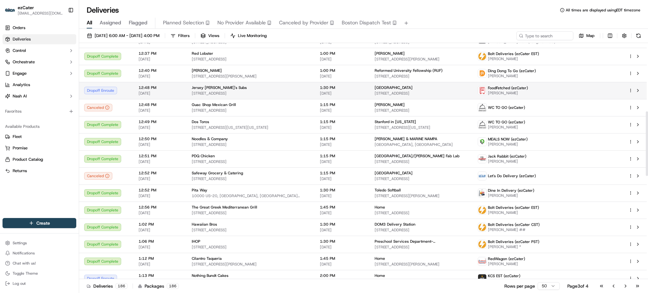
click at [305, 91] on span "[STREET_ADDRESS]" at bounding box center [251, 93] width 118 height 5
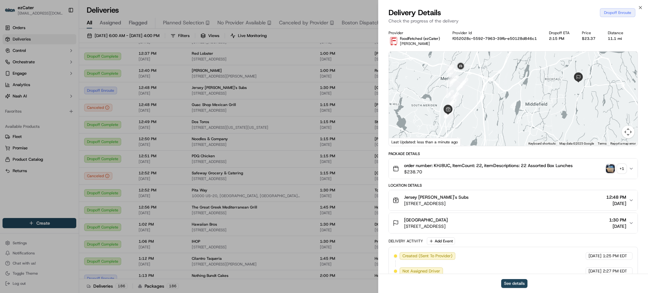
click at [623, 170] on div "+ 1" at bounding box center [621, 168] width 9 height 9
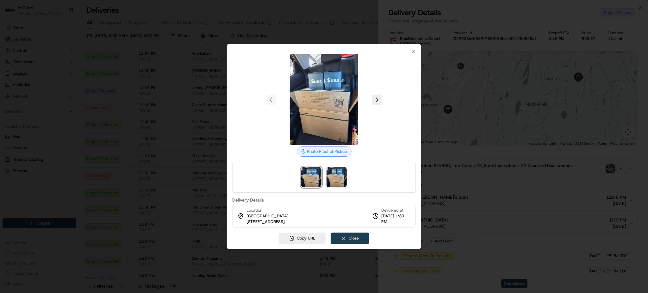
click at [347, 241] on button "Close" at bounding box center [349, 237] width 39 height 11
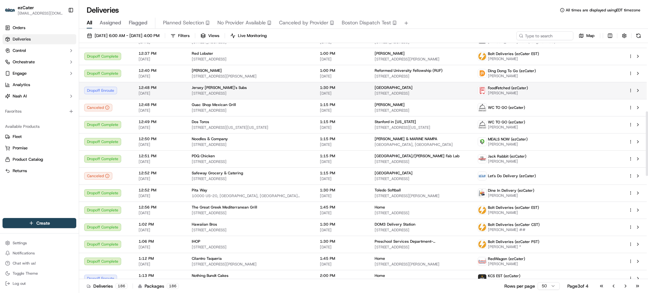
click at [144, 91] on span "[DATE]" at bounding box center [160, 93] width 43 height 5
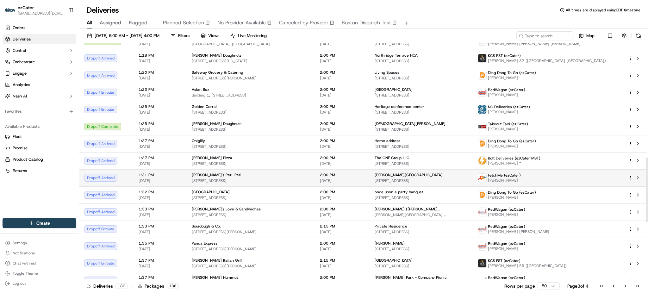
scroll to position [419, 0]
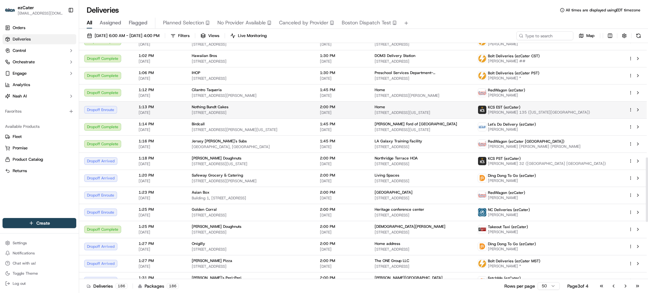
click at [130, 103] on td "Dropoff Enroute" at bounding box center [106, 109] width 54 height 17
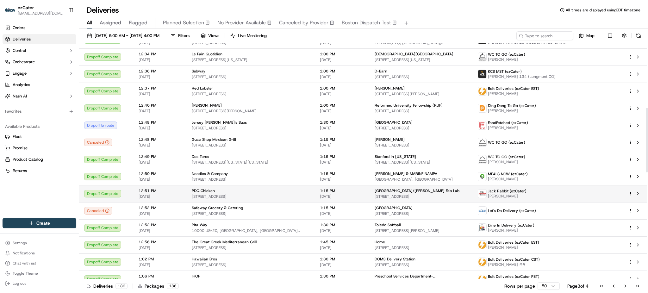
scroll to position [208, 0]
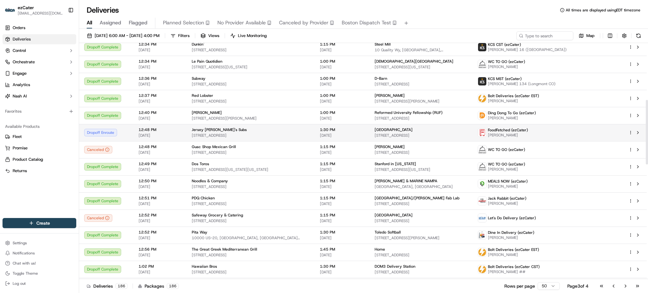
click at [192, 127] on span "Jersey [PERSON_NAME]'s Subs" at bounding box center [219, 129] width 55 height 5
click at [528, 132] on span "[PERSON_NAME]" at bounding box center [508, 134] width 40 height 5
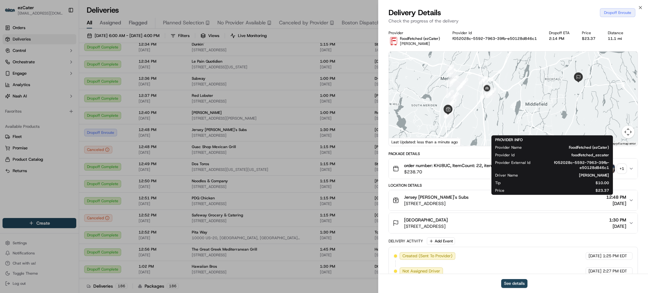
scroll to position [42, 0]
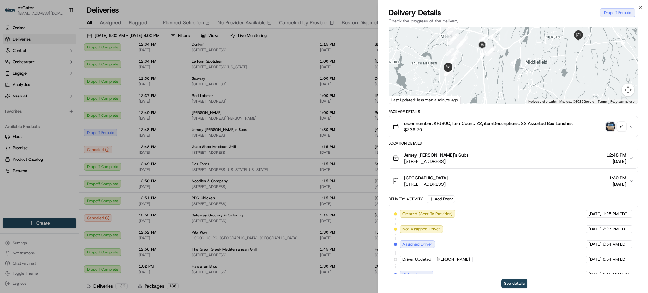
click at [440, 126] on span "order number: KHJ8UC, ItemCount: 22, itemDescriptions: 22 Assorted Box Lunches" at bounding box center [488, 123] width 169 height 6
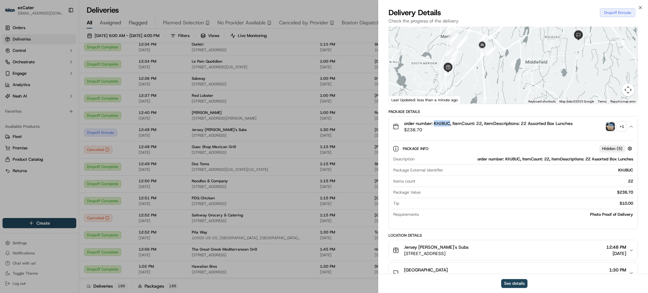
click at [440, 126] on span "order number: KHJ8UC, ItemCount: 22, itemDescriptions: 22 Assorted Box Lunches" at bounding box center [488, 123] width 169 height 6
copy span "KHJ8UC"
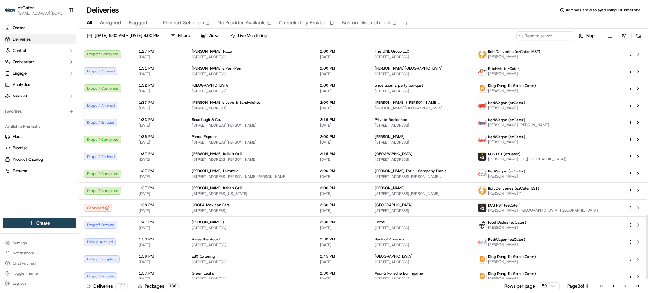
scroll to position [630, 0]
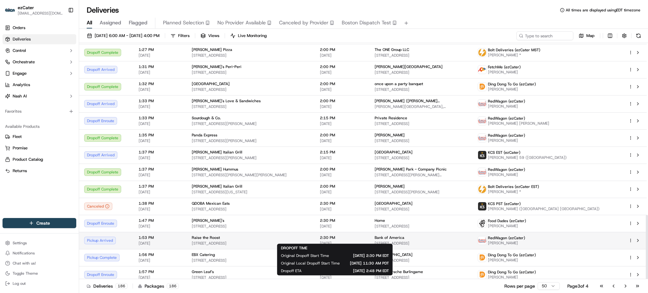
click at [335, 236] on span "2:30 PM" at bounding box center [342, 237] width 45 height 5
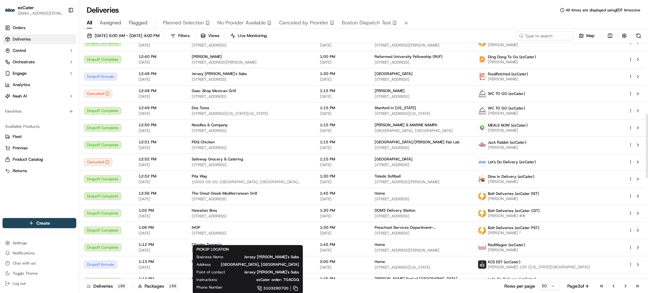
scroll to position [250, 0]
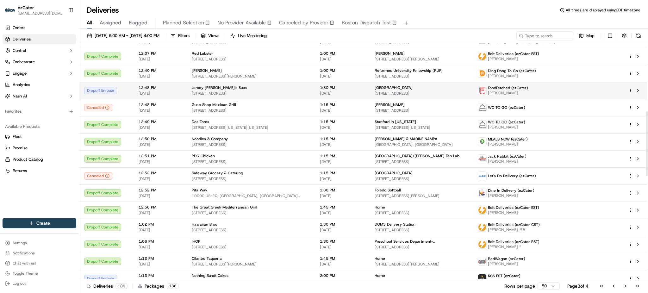
click at [290, 91] on span "[STREET_ADDRESS]" at bounding box center [251, 93] width 118 height 5
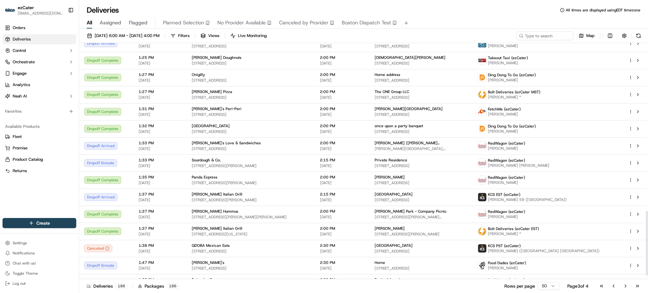
scroll to position [630, 0]
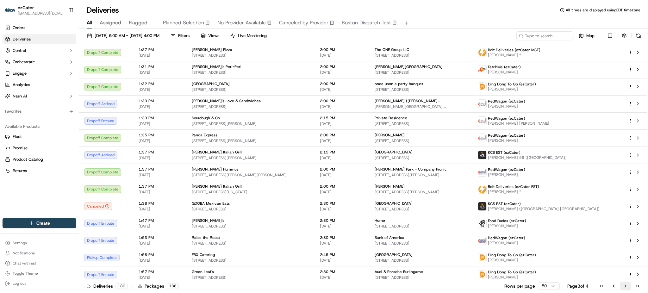
click at [626, 285] on button "Go to next page" at bounding box center [625, 285] width 11 height 9
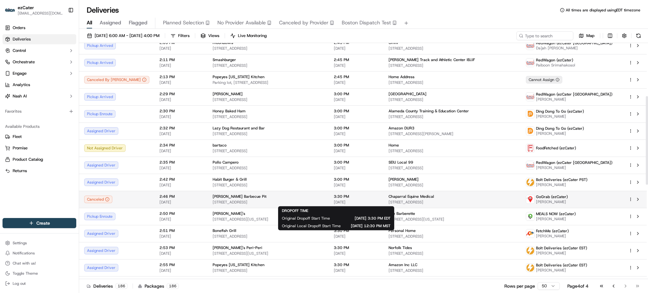
scroll to position [99, 0]
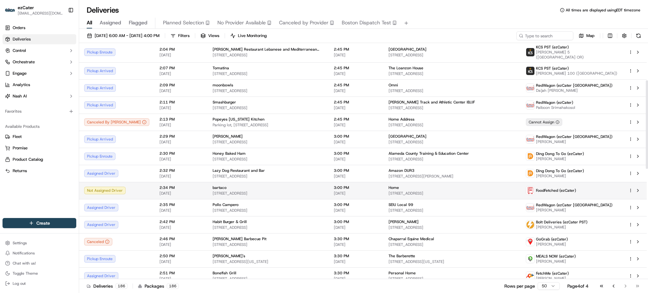
click at [310, 193] on td "bartaco 971 Farmington Ave #120, West Hartford, CT 06107, USA" at bounding box center [267, 190] width 121 height 17
click at [213, 190] on div "bartaco" at bounding box center [268, 187] width 111 height 5
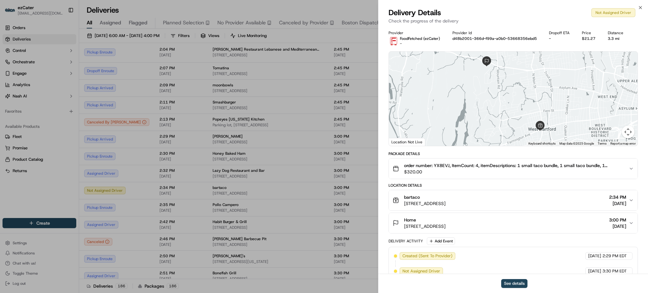
click at [444, 165] on span "order number: YX8EVJ, ItemCount: 4, itemDescriptions: 1 small taco bundle, 1 sm…" at bounding box center [513, 165] width 219 height 6
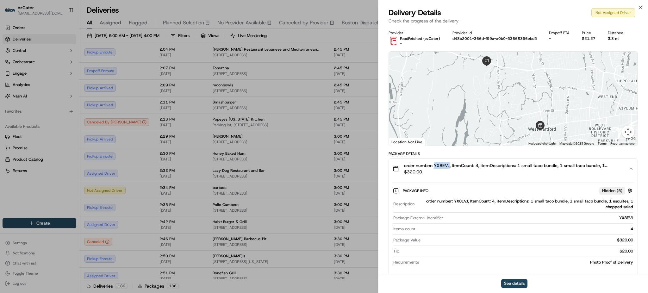
copy span "YX8EVJ"
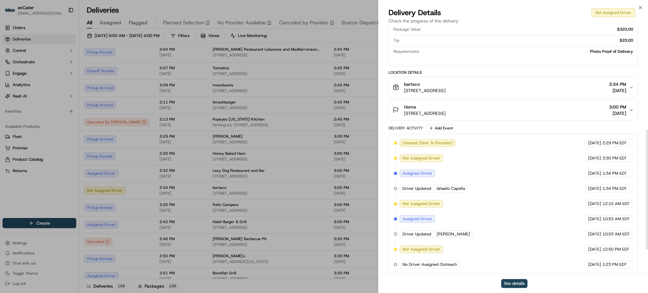
scroll to position [260, 0]
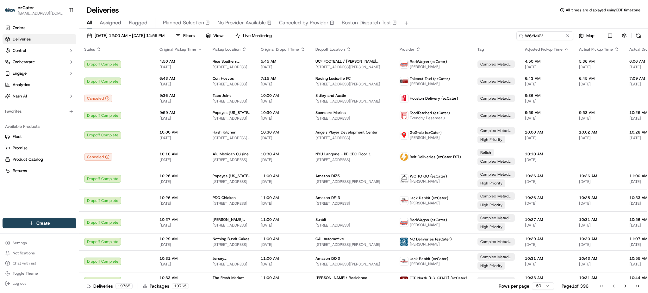
scroll to position [84, 0]
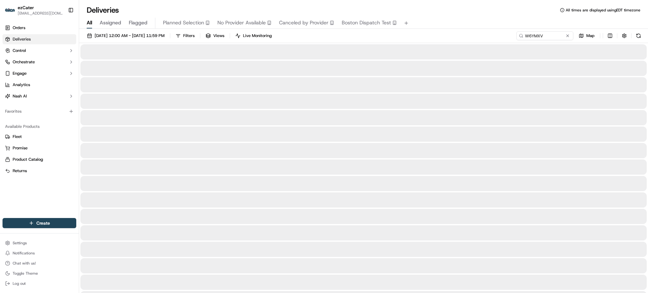
type input "W6YMXV"
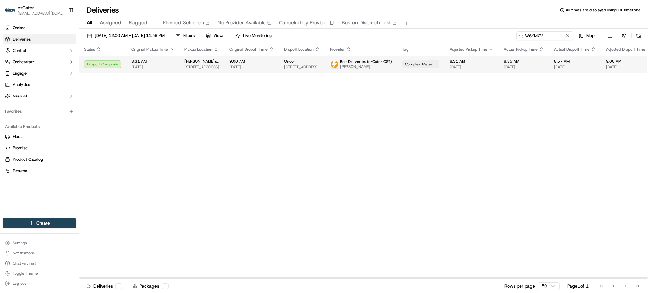
click at [601, 68] on td "9:00 AM 09/20/2025" at bounding box center [629, 64] width 56 height 17
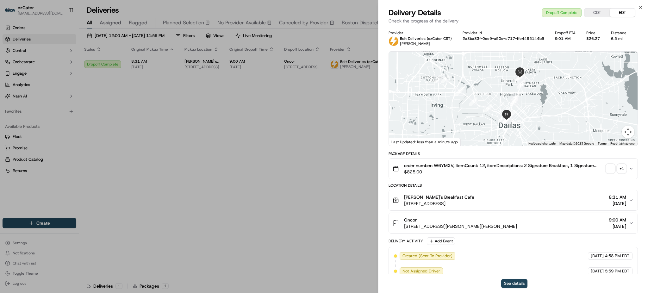
click at [622, 169] on div "+ 1" at bounding box center [621, 168] width 9 height 9
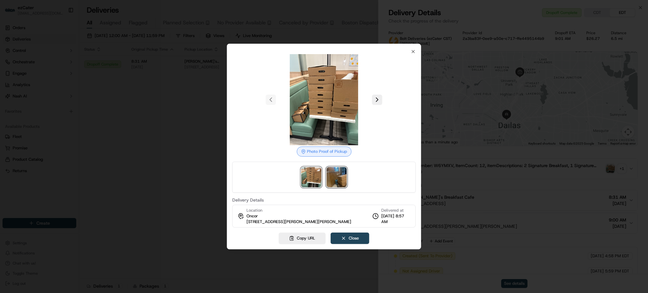
click at [330, 180] on img at bounding box center [336, 177] width 20 height 20
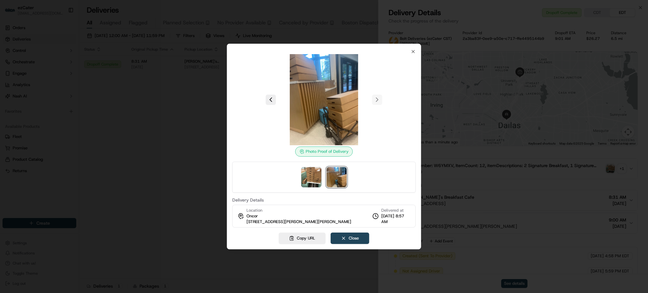
click at [160, 150] on div at bounding box center [324, 146] width 648 height 293
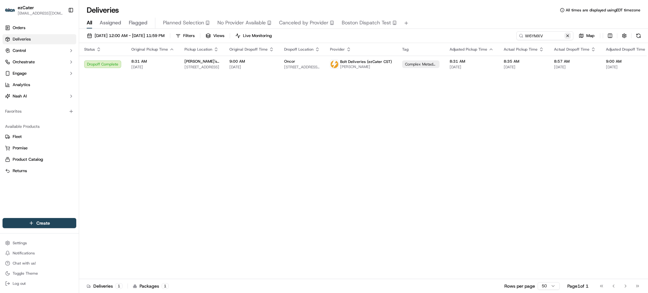
click at [567, 36] on button at bounding box center [567, 36] width 6 height 6
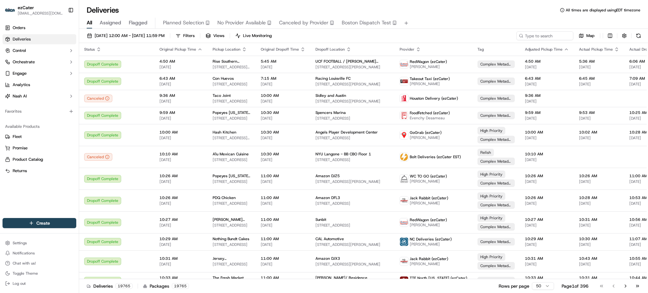
click at [557, 30] on div "09/01/2025 12:00 AM - 09/30/2025 11:59 PM Filters Views Live Monitoring Map Sta…" at bounding box center [363, 161] width 569 height 265
click at [557, 34] on input at bounding box center [535, 35] width 76 height 9
paste input "MK4X6F"
type input "MK4X6F"
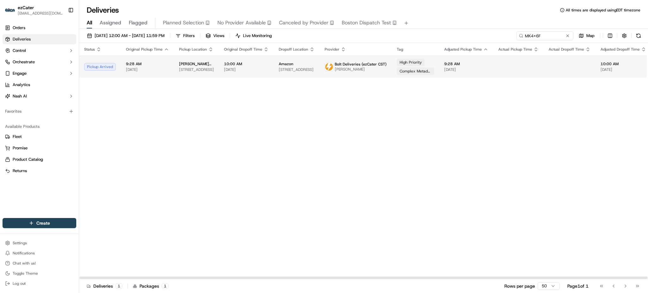
click at [298, 71] on span "[STREET_ADDRESS]" at bounding box center [297, 69] width 36 height 5
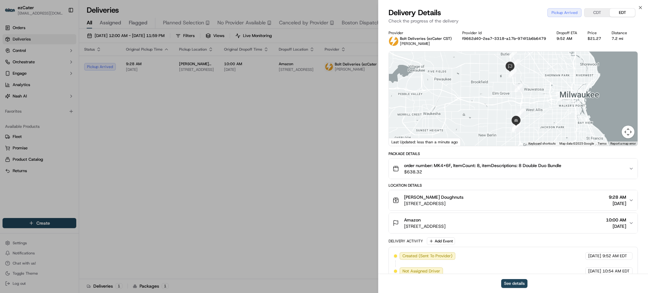
drag, startPoint x: 498, startPoint y: 204, endPoint x: 398, endPoint y: 198, distance: 99.8
click at [399, 198] on div "Krispy Kreme Doughnuts 2900 S 108th St, West Allis, WI 53227, USA 9:28 AM 09/20…" at bounding box center [510, 200] width 236 height 13
copy div "Krispy Kreme Doughnuts 2900 S 108th St, West Allis, WI 53227, USA"
click at [614, 201] on span "[DATE]" at bounding box center [616, 203] width 17 height 6
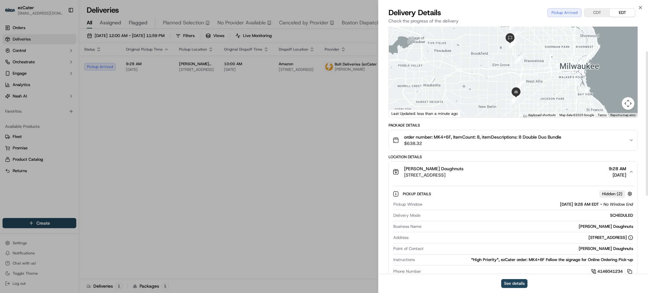
scroll to position [42, 0]
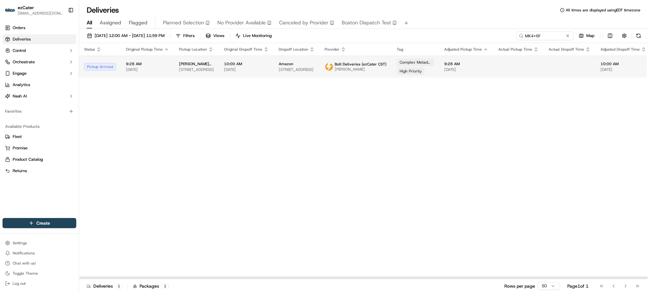
click at [477, 65] on span "9:28 AM" at bounding box center [466, 63] width 44 height 5
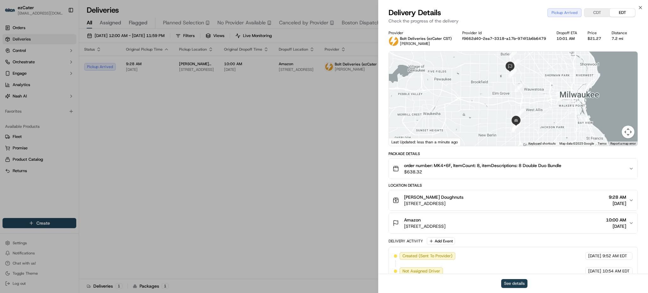
click at [522, 283] on button "See details" at bounding box center [514, 283] width 26 height 9
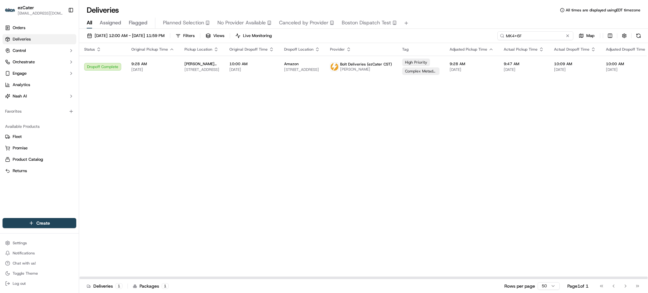
drag, startPoint x: 553, startPoint y: 37, endPoint x: 372, endPoint y: 35, distance: 181.5
click at [372, 35] on div "[DATE] 12:00 AM - [DATE] 11:59 PM Filters Views Live Monitoring MK4X6F Map" at bounding box center [363, 37] width 569 height 12
paste input "UF7XVA"
type input "UF7XVA"
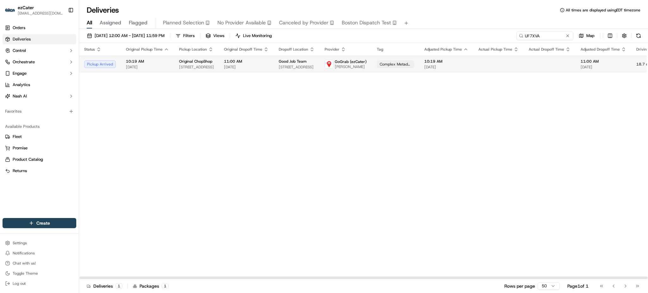
click at [325, 66] on img at bounding box center [329, 64] width 8 height 8
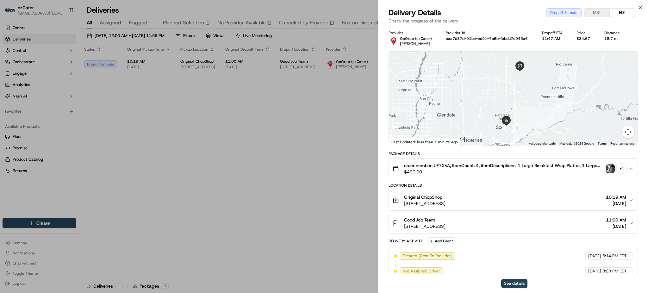
click at [621, 166] on div "+ 1" at bounding box center [621, 168] width 9 height 9
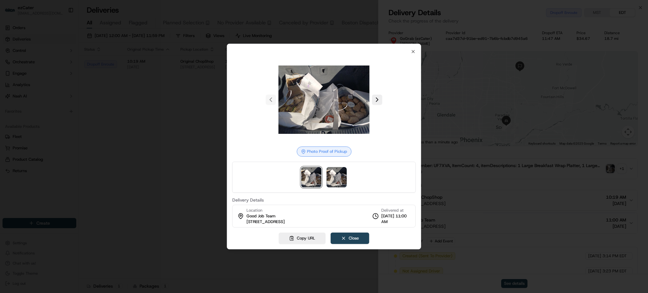
click at [197, 141] on div at bounding box center [324, 146] width 648 height 293
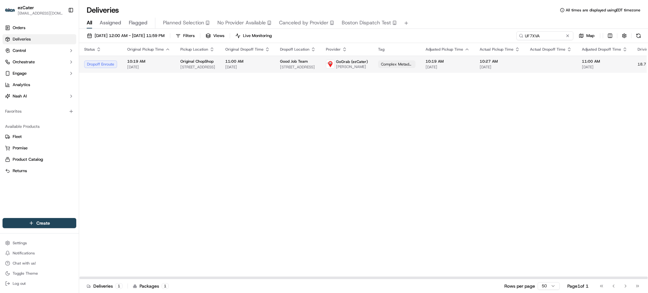
click at [246, 69] on span "[DATE]" at bounding box center [247, 67] width 45 height 5
click at [255, 65] on span "[DATE]" at bounding box center [247, 67] width 45 height 5
drag, startPoint x: 283, startPoint y: 179, endPoint x: 279, endPoint y: 168, distance: 12.2
click at [605, 68] on span "[DATE]" at bounding box center [605, 67] width 46 height 5
click at [552, 65] on td at bounding box center [551, 64] width 52 height 17
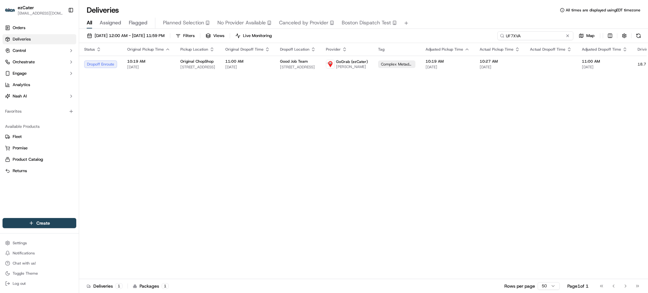
drag, startPoint x: 558, startPoint y: 36, endPoint x: 384, endPoint y: 28, distance: 174.1
click at [385, 28] on div "Deliveries All times are displayed using EDT timezone All Assigned Flagged Plan…" at bounding box center [363, 146] width 569 height 293
paste input "U1F2G"
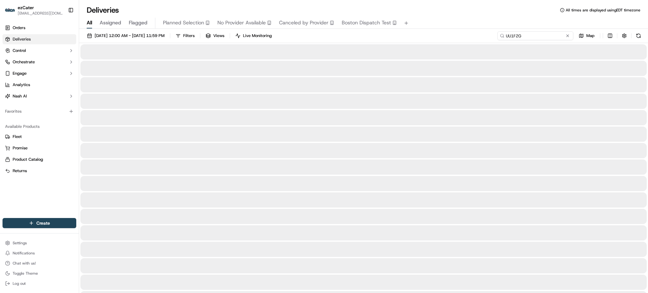
type input "UU1F2G"
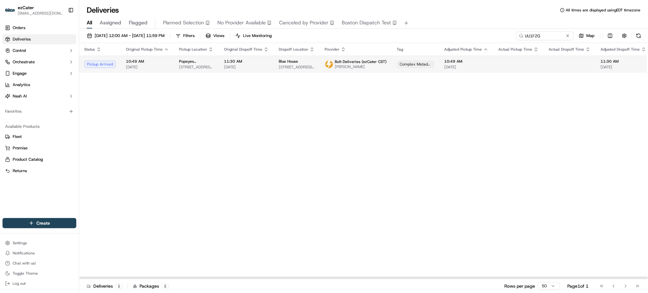
click at [527, 57] on td at bounding box center [518, 64] width 50 height 17
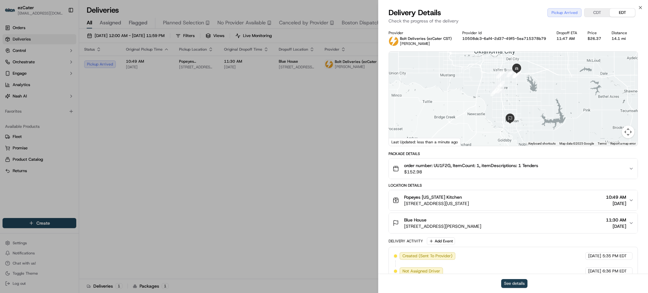
click at [519, 284] on button "See details" at bounding box center [514, 283] width 26 height 9
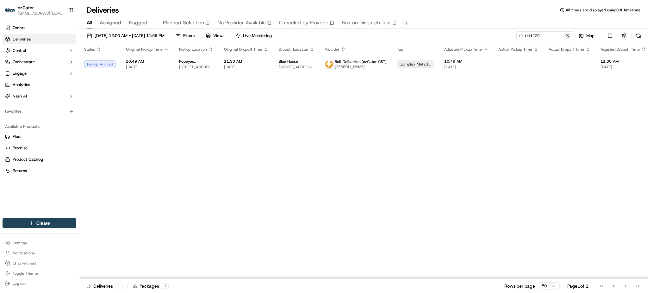
click at [569, 37] on button at bounding box center [567, 36] width 6 height 6
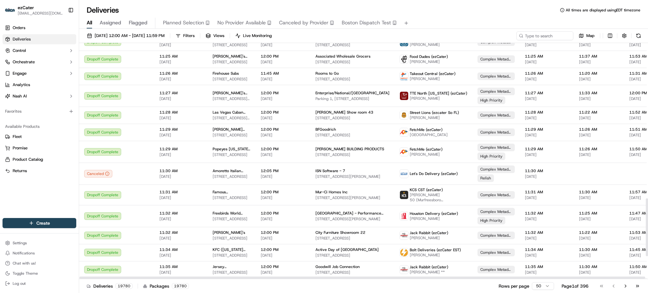
scroll to position [717, 0]
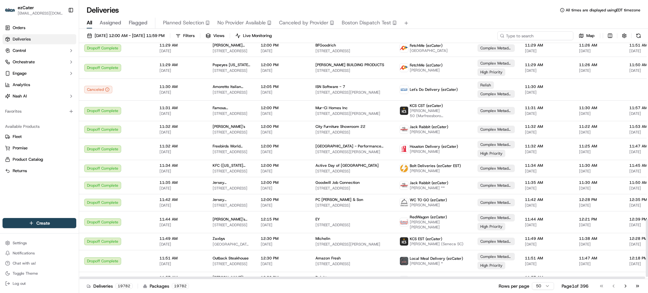
click at [559, 38] on input at bounding box center [535, 35] width 76 height 9
paste input "664AQ8"
type input "664AQ8"
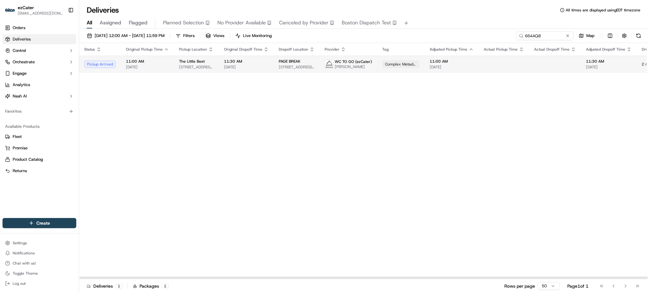
click at [483, 68] on td at bounding box center [503, 64] width 50 height 17
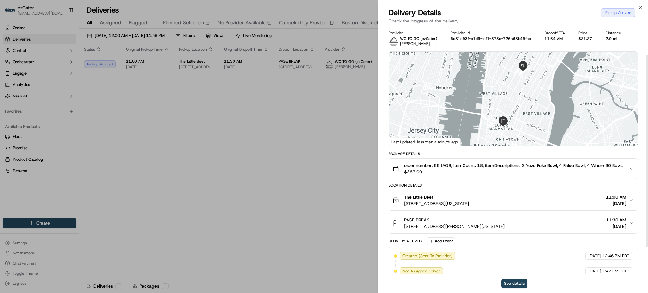
scroll to position [71, 0]
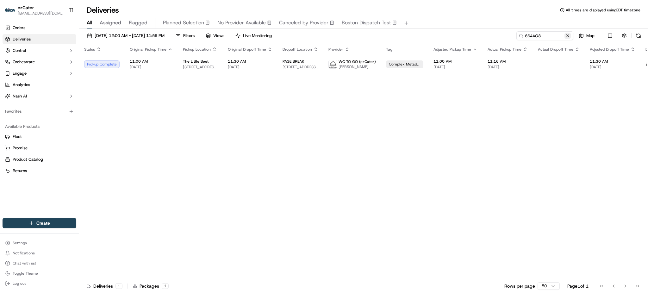
click at [568, 34] on button at bounding box center [567, 36] width 6 height 6
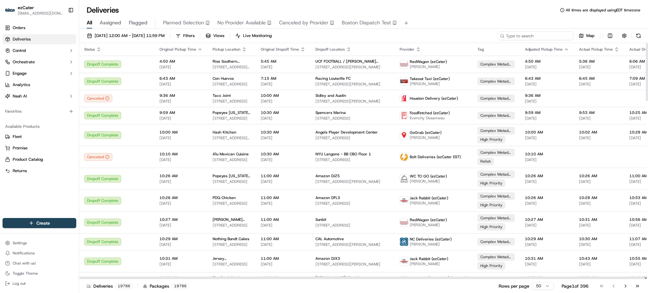
click at [546, 32] on input at bounding box center [535, 35] width 76 height 9
paste input "UU1F2G"
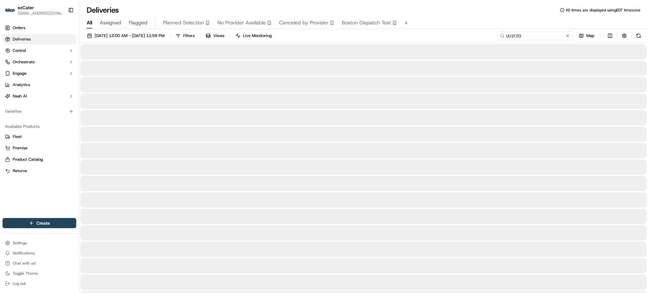
type input "UU1F2G"
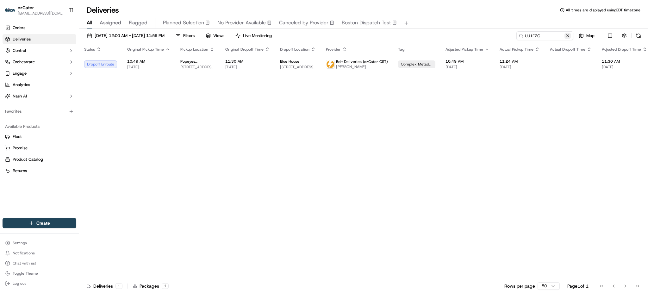
click at [567, 35] on button at bounding box center [567, 36] width 6 height 6
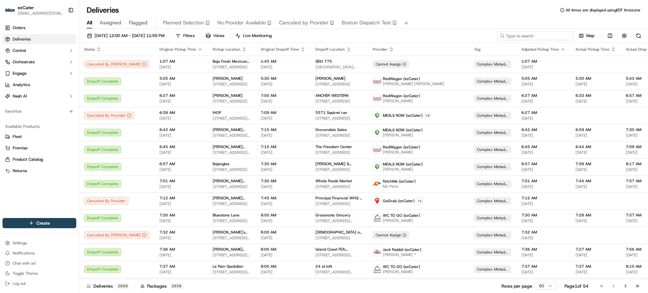
click at [544, 40] on input at bounding box center [535, 35] width 76 height 9
paste input "7E7V18"
type input "7E7V18"
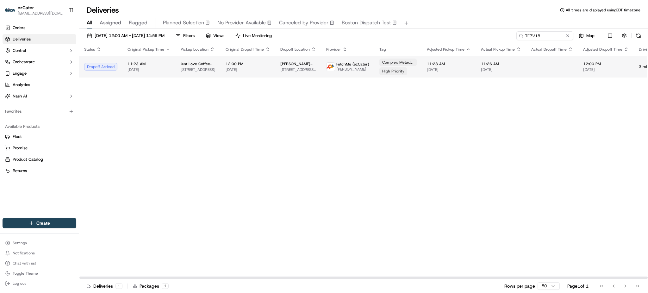
click at [510, 68] on span "[DATE]" at bounding box center [501, 69] width 40 height 5
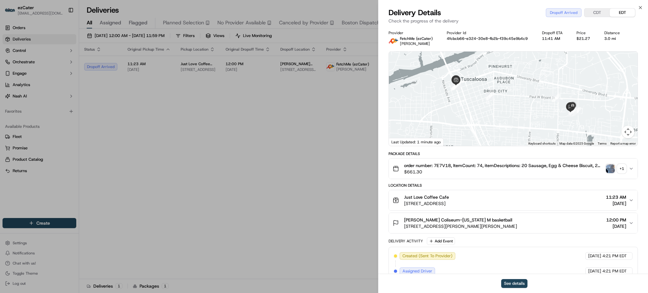
click at [621, 223] on span "[DATE]" at bounding box center [616, 226] width 20 height 6
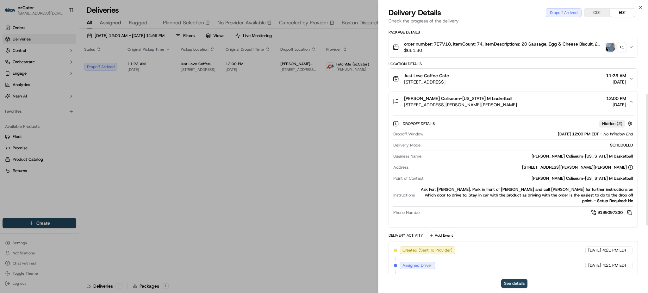
scroll to position [126, 0]
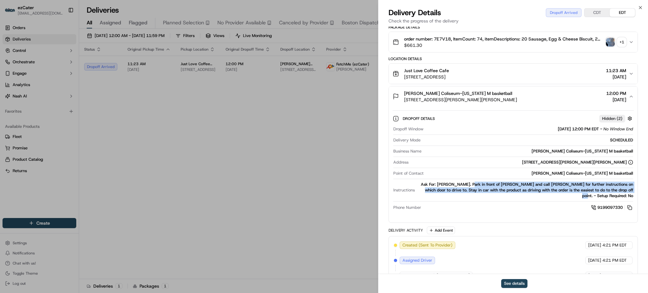
drag, startPoint x: 473, startPoint y: 184, endPoint x: 629, endPoint y: 191, distance: 155.7
click at [629, 191] on div "Ask For: Amanda Branson. Park in front of Coleman Coliseum and call Amanda for …" at bounding box center [525, 190] width 216 height 17
copy div "Park in front of Coleman Coliseum and call Amanda for further instructions on w…"
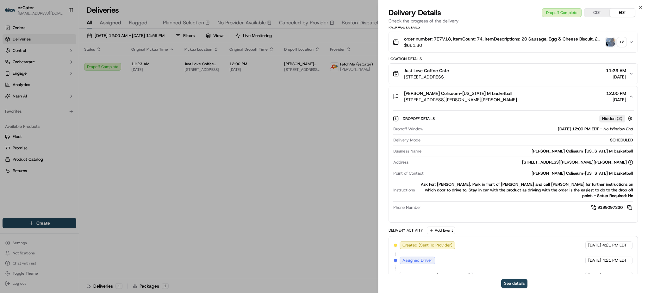
click at [620, 43] on div "+ 2" at bounding box center [621, 42] width 9 height 9
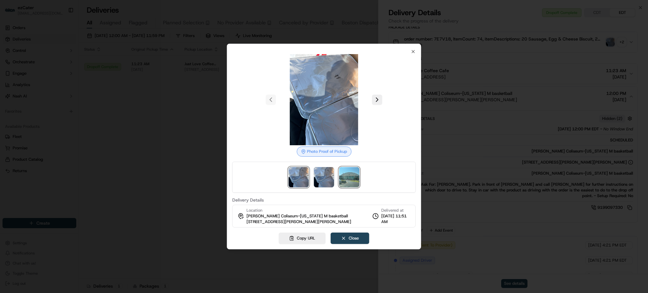
click at [348, 179] on img at bounding box center [349, 177] width 20 height 20
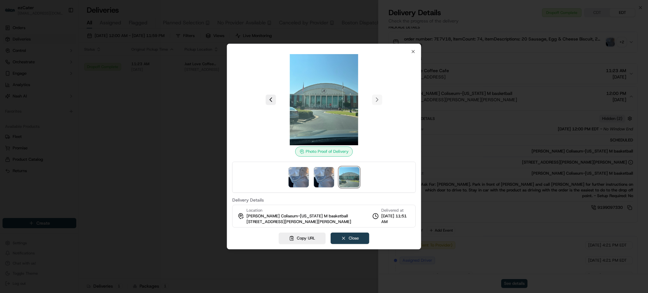
click at [361, 241] on button "Close" at bounding box center [349, 237] width 39 height 11
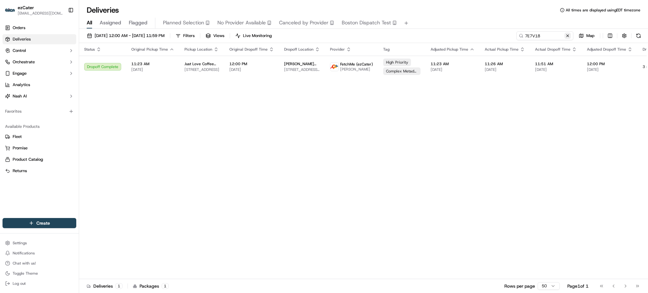
click at [566, 34] on button at bounding box center [567, 36] width 6 height 6
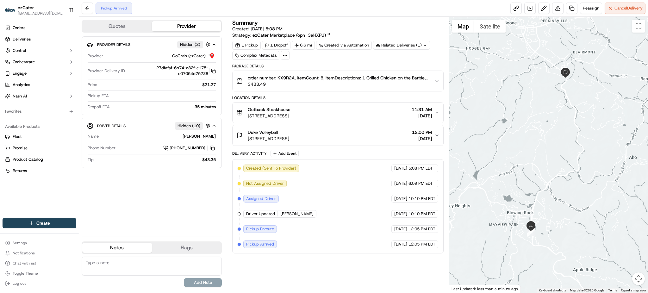
click at [130, 216] on div "Provider Details Hidden ( 2 ) Provider GoGrab (ezCater) Provider Delivery ID 27…" at bounding box center [152, 133] width 140 height 194
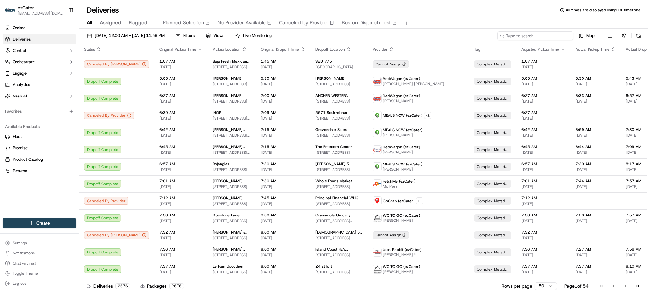
click at [535, 39] on input at bounding box center [535, 35] width 76 height 9
paste input "C3GXCC"
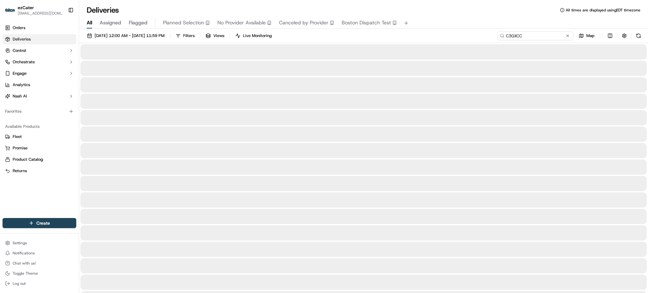
type input "C3GXCC"
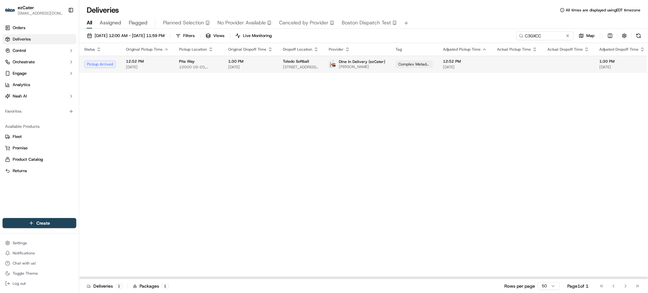
click at [564, 68] on td at bounding box center [568, 64] width 52 height 17
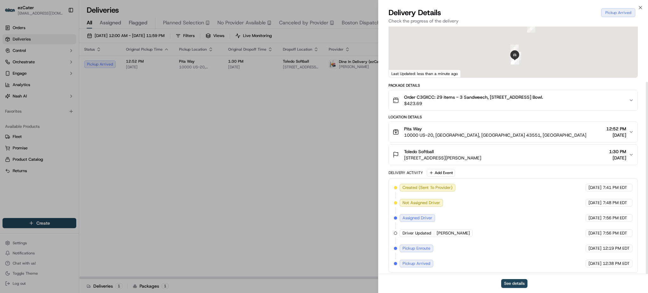
scroll to position [71, 0]
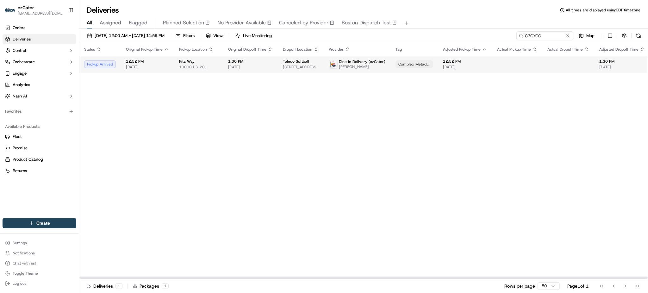
click at [371, 67] on span "[PERSON_NAME]" at bounding box center [362, 66] width 46 height 5
paste input "KHJ-8U"
drag, startPoint x: 543, startPoint y: 36, endPoint x: 419, endPoint y: 31, distance: 123.7
click at [419, 31] on div "[DATE] 12:00 AM - [DATE] 11:59 PM Filters Views Live Monitoring KHJ-8UC Map" at bounding box center [363, 37] width 569 height 12
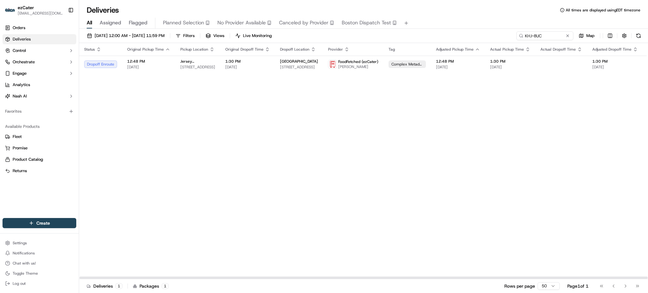
click at [538, 126] on div "Status Original Pickup Time Pickup Location Original Dropoff Time Dropoff Locat…" at bounding box center [408, 161] width 659 height 236
click at [286, 65] on span "[STREET_ADDRESS]" at bounding box center [299, 67] width 38 height 5
click at [185, 77] on div "Status Original Pickup Time Pickup Location Original Dropoff Time Dropoff Locat…" at bounding box center [408, 161] width 659 height 236
click at [185, 71] on td "Jersey [PERSON_NAME]'s Subs [STREET_ADDRESS]" at bounding box center [197, 64] width 45 height 17
drag, startPoint x: 553, startPoint y: 34, endPoint x: 443, endPoint y: 34, distance: 110.4
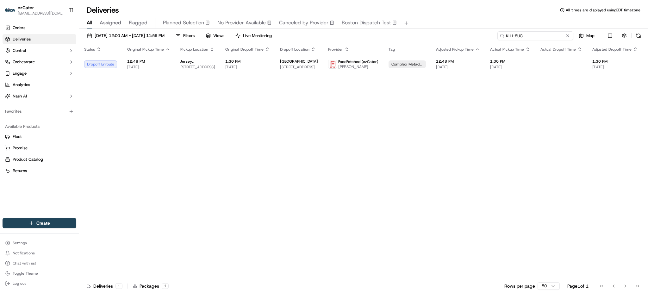
click at [443, 34] on div "[DATE] 12:00 AM - [DATE] 11:59 PM Filters Views Live Monitoring KHJ-8UC Map" at bounding box center [363, 37] width 569 height 12
paste input "2M0J1K"
click at [556, 137] on div "Status Original Pickup Time Pickup Location Original Dropoff Time Dropoff Locat…" at bounding box center [407, 161] width 657 height 236
paste input "KHJ8UC"
drag, startPoint x: 547, startPoint y: 33, endPoint x: 428, endPoint y: 33, distance: 118.9
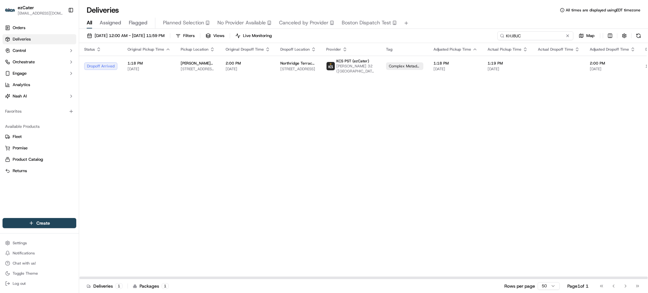
click at [428, 33] on div "[DATE] 12:00 AM - [DATE] 11:59 PM Filters Views Live Monitoring KHJ8UC Map" at bounding box center [363, 37] width 569 height 12
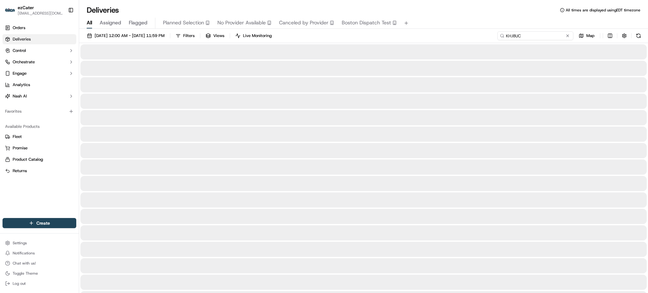
type input "KHJ8UC"
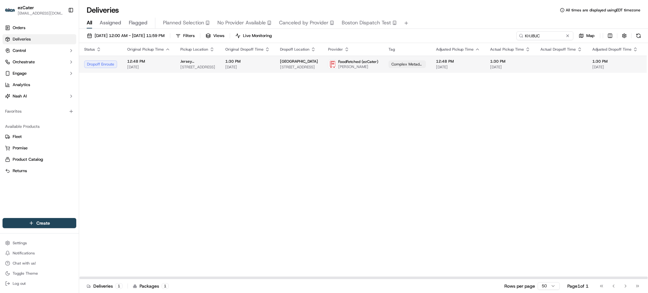
click at [323, 64] on td "FoodFetched (ezCater) [PERSON_NAME]" at bounding box center [353, 64] width 60 height 17
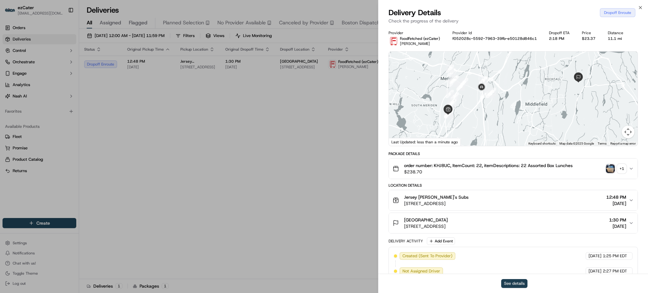
click at [515, 283] on button "See details" at bounding box center [514, 283] width 26 height 9
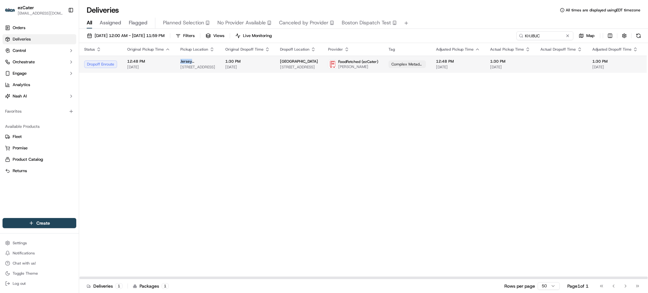
drag, startPoint x: 203, startPoint y: 59, endPoint x: 179, endPoint y: 59, distance: 24.0
click at [179, 59] on td "Jersey Mike's Subs 533 S Broad St, Meriden, CT 06450, USA" at bounding box center [197, 64] width 45 height 17
copy span "Jersey [PERSON_NAME]'s Subs"
click at [144, 67] on span "[DATE]" at bounding box center [148, 67] width 43 height 5
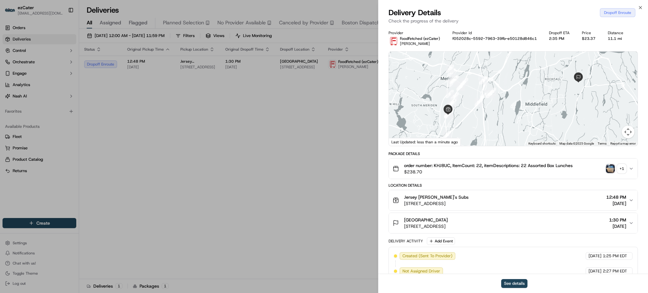
click at [439, 165] on span "order number: KHJ8UC, ItemCount: 22, itemDescriptions: 22 Assorted Box Lunches" at bounding box center [488, 165] width 169 height 6
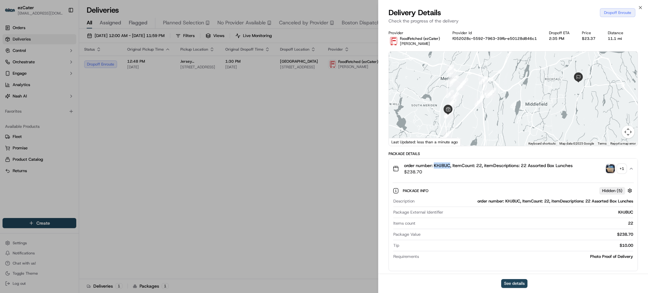
click at [439, 165] on span "order number: KHJ8UC, ItemCount: 22, itemDescriptions: 22 Assorted Box Lunches" at bounding box center [488, 165] width 169 height 6
copy span "KHJ8UC"
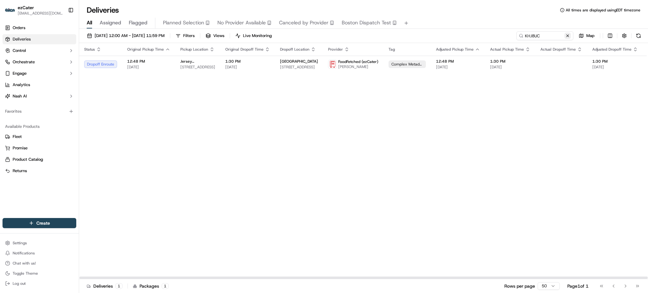
click at [565, 33] on button at bounding box center [567, 36] width 6 height 6
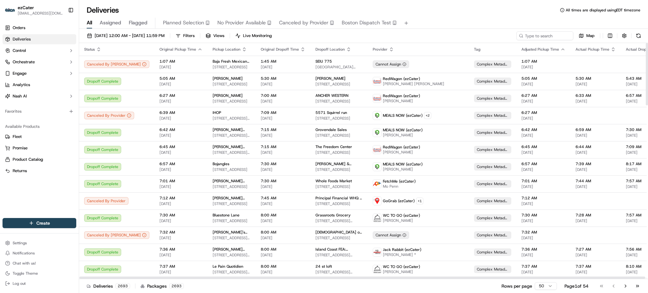
click at [554, 30] on div "09/20/2025 12:00 AM - 09/27/2025 11:59 PM Filters Views Live Monitoring Map Sta…" at bounding box center [363, 161] width 569 height 265
click at [551, 35] on input at bounding box center [535, 35] width 76 height 9
paste input "KHJ-8UC"
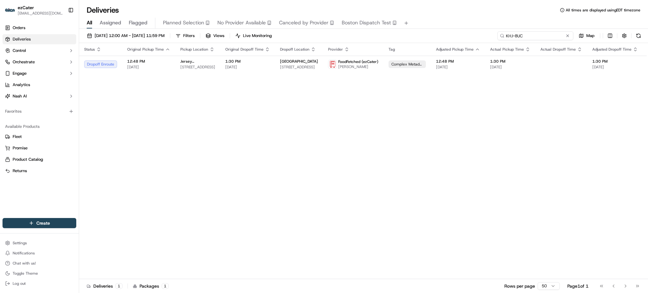
paste input "MK4X6F"
drag, startPoint x: 537, startPoint y: 32, endPoint x: 423, endPoint y: 33, distance: 113.8
click at [423, 33] on div "09/20/2025 12:00 AM - 09/27/2025 11:59 PM Filters Views Live Monitoring KHJ-8UC…" at bounding box center [363, 37] width 569 height 12
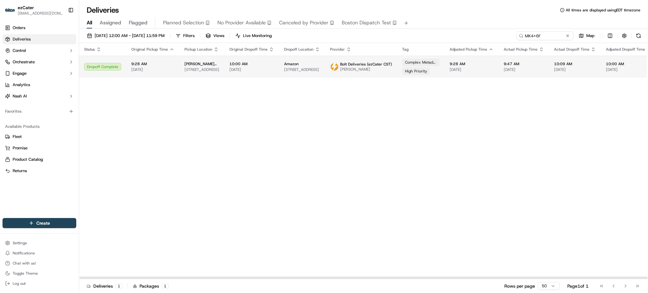
click at [302, 69] on span "11800 W Burleigh St, Wauwatosa, WI 53222, USA" at bounding box center [302, 69] width 36 height 5
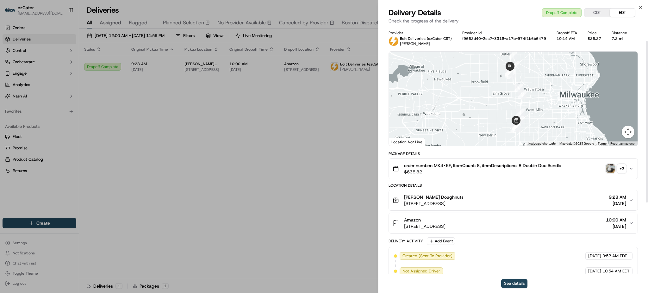
scroll to position [132, 0]
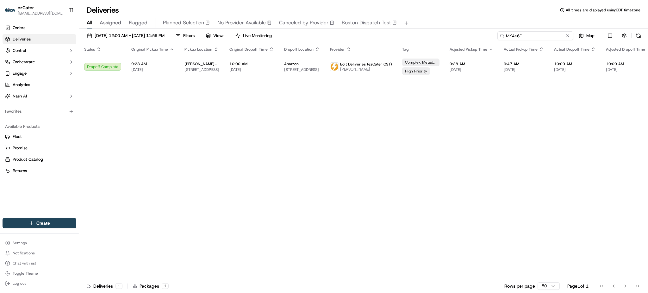
drag, startPoint x: 554, startPoint y: 32, endPoint x: 401, endPoint y: 33, distance: 152.4
click at [403, 33] on div "09/20/2025 12:00 AM - 09/27/2025 11:59 PM Filters Views Live Monitoring MK4X6F …" at bounding box center [363, 37] width 569 height 12
paste input "UU1F2G"
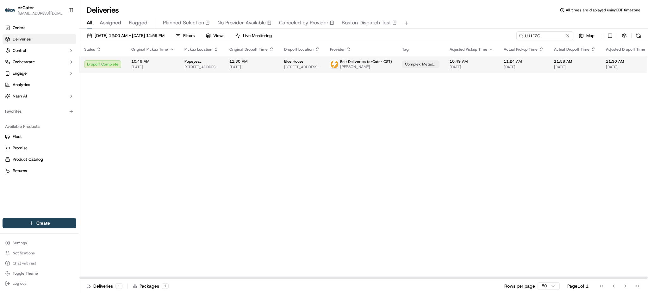
click at [273, 64] on td "11:30 AM 09/20/2025" at bounding box center [251, 64] width 55 height 17
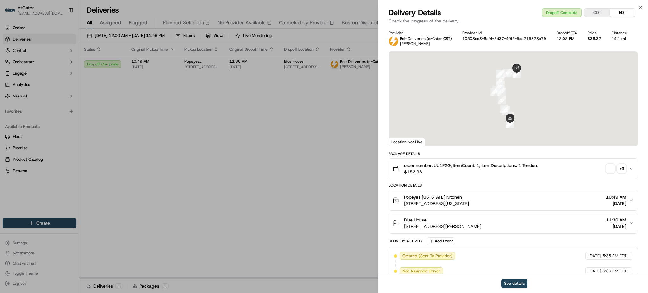
scroll to position [132, 0]
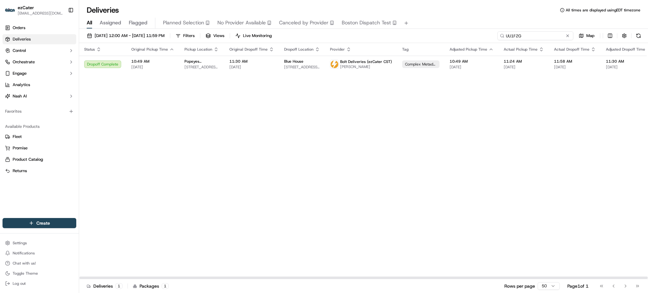
drag, startPoint x: 548, startPoint y: 38, endPoint x: 398, endPoint y: 34, distance: 150.6
click at [398, 34] on div "09/20/2025 12:00 AM - 09/27/2025 11:59 PM Filters Views Live Monitoring UU1F2G …" at bounding box center [363, 37] width 569 height 12
paste input "C3GXCC"
click at [398, 34] on div "09/20/2025 12:00 AM - 09/27/2025 11:59 PM Filters Views Live Monitoring C3GXCC …" at bounding box center [363, 37] width 569 height 12
click at [370, 65] on span "Keith Hayden" at bounding box center [367, 66] width 46 height 5
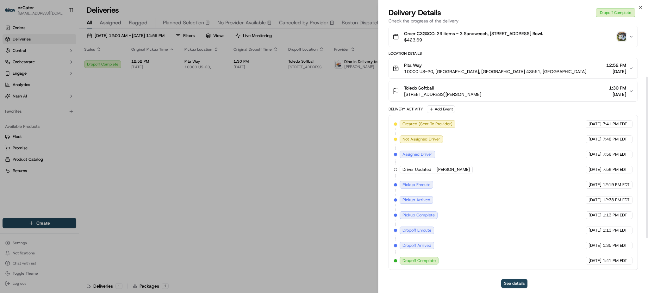
scroll to position [132, 0]
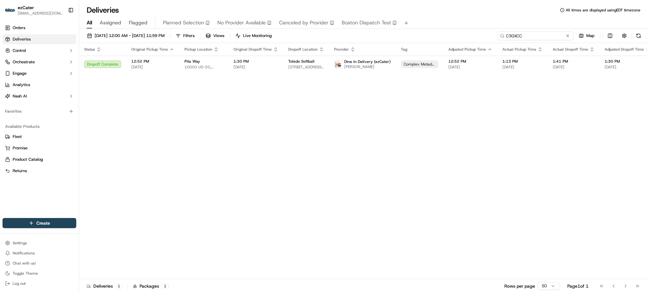
paste input "UF7XVA"
drag, startPoint x: 552, startPoint y: 34, endPoint x: 366, endPoint y: 28, distance: 186.4
click at [366, 28] on div "Deliveries All times are displayed using EDT timezone All Assigned Flagged Plan…" at bounding box center [363, 146] width 569 height 293
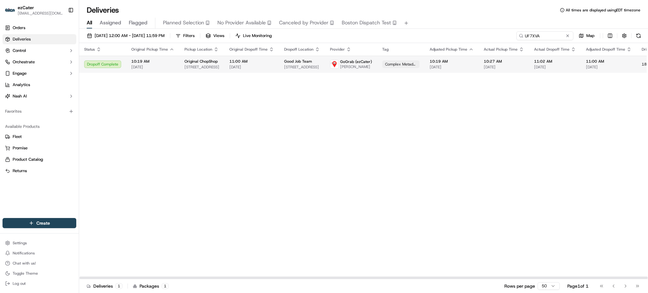
click at [152, 64] on div "10:19 AM 09/20/2025" at bounding box center [152, 64] width 43 height 11
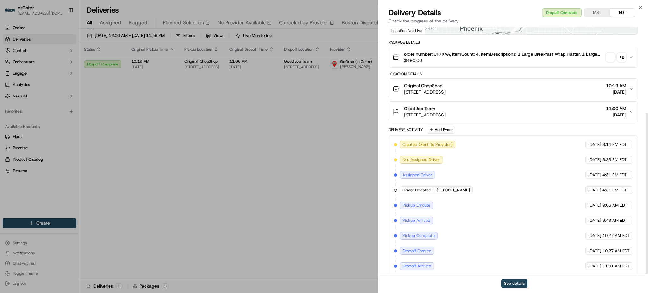
scroll to position [132, 0]
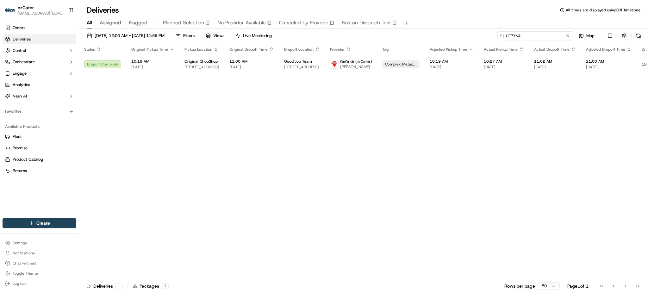
paste input "YX8-EVJ"
drag, startPoint x: 547, startPoint y: 35, endPoint x: 424, endPoint y: 28, distance: 123.2
click at [424, 28] on div "Deliveries All times are displayed using EDT timezone All Assigned Flagged Plan…" at bounding box center [363, 146] width 569 height 293
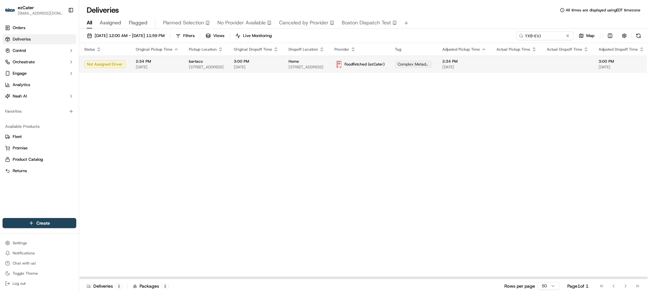
click at [424, 63] on div "Complex Metadata" at bounding box center [413, 64] width 37 height 8
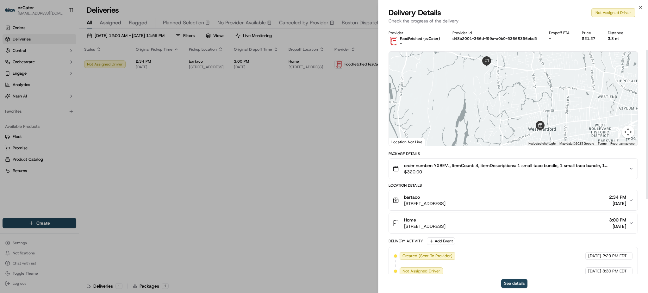
scroll to position [163, 0]
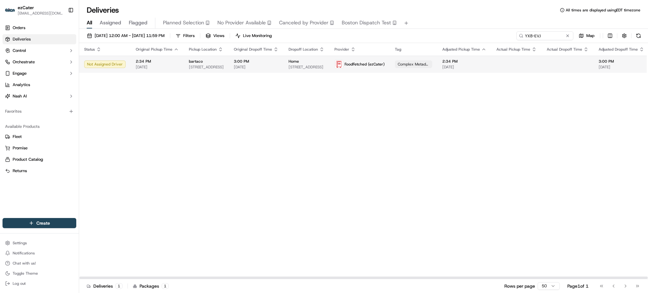
click at [366, 69] on div "FoodFetched (ezCater)" at bounding box center [359, 64] width 50 height 9
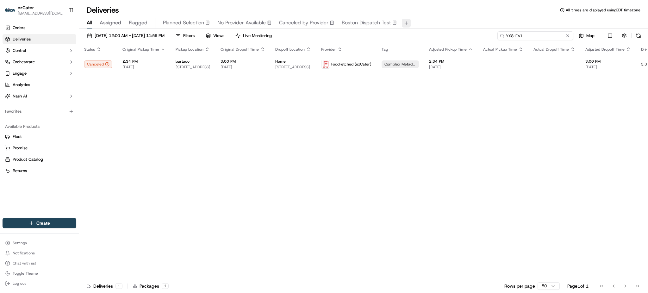
paste input "4Y9JJ"
drag, startPoint x: 542, startPoint y: 38, endPoint x: 408, endPoint y: 19, distance: 135.4
click at [408, 19] on div "Deliveries All times are displayed using EDT timezone All Assigned Flagged Plan…" at bounding box center [363, 146] width 569 height 293
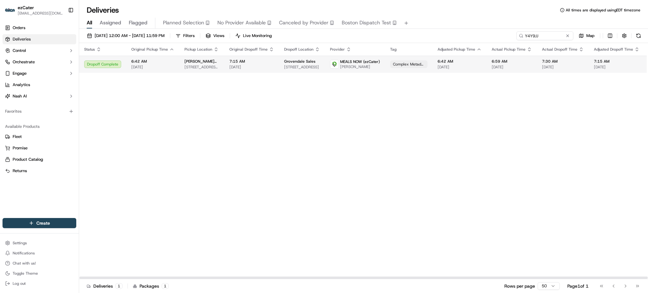
click at [142, 60] on span "6:42 AM" at bounding box center [152, 61] width 43 height 5
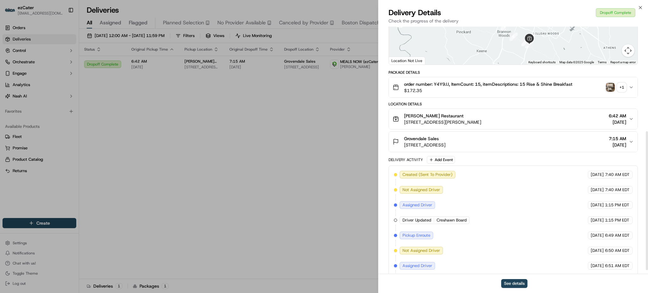
scroll to position [193, 0]
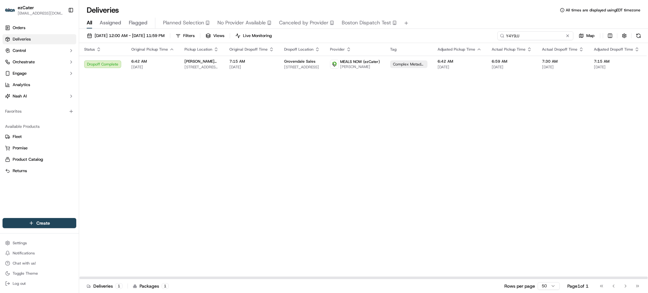
paste input "WRY0P9"
drag, startPoint x: 532, startPoint y: 34, endPoint x: 379, endPoint y: 30, distance: 153.4
click at [379, 30] on div "09/20/2025 12:00 AM - 09/27/2025 11:59 PM Filters Views Live Monitoring WRY0P9 …" at bounding box center [363, 161] width 569 height 265
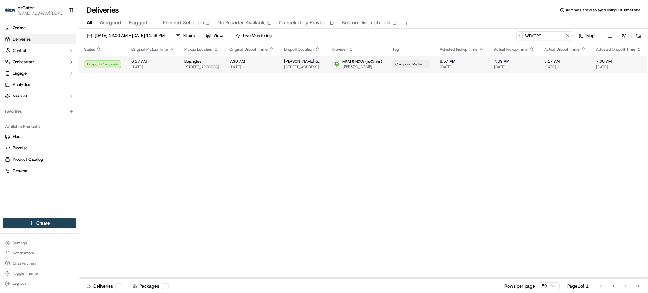
click at [229, 61] on span "7:30 AM" at bounding box center [251, 61] width 45 height 5
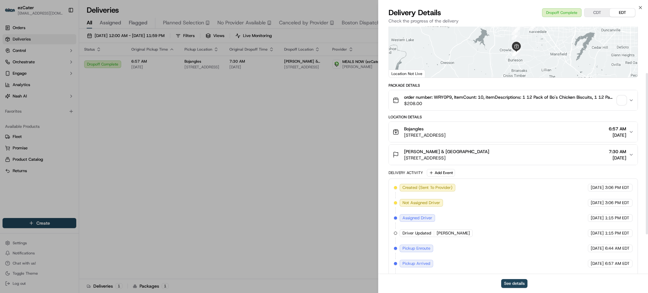
scroll to position [132, 0]
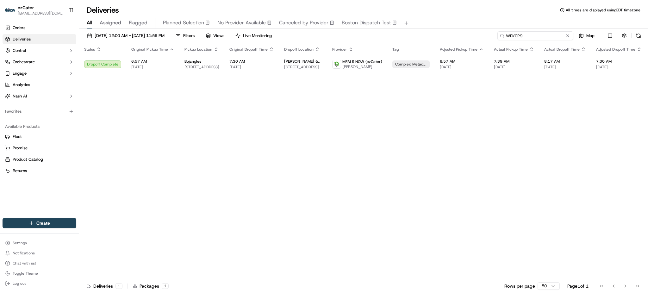
drag, startPoint x: 547, startPoint y: 36, endPoint x: 376, endPoint y: 35, distance: 170.8
click at [376, 35] on div "09/20/2025 12:00 AM - 09/27/2025 11:59 PM Filters Views Live Monitoring WRY0P9 …" at bounding box center [363, 37] width 569 height 12
paste input "UMFF98"
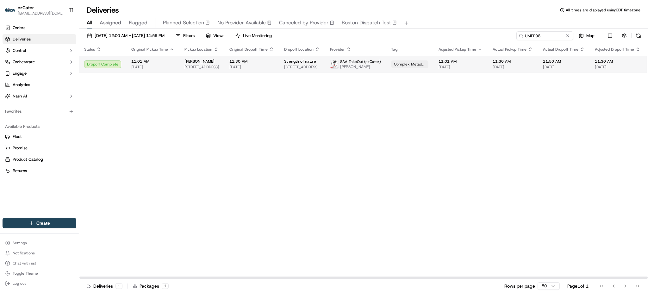
click at [305, 65] on span "64 Ross Rd, Savannah, GA 31405, USA" at bounding box center [302, 67] width 36 height 5
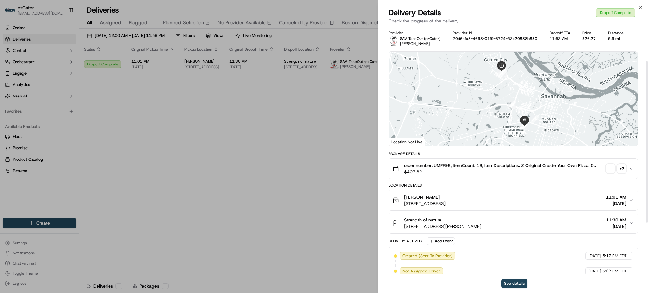
scroll to position [132, 0]
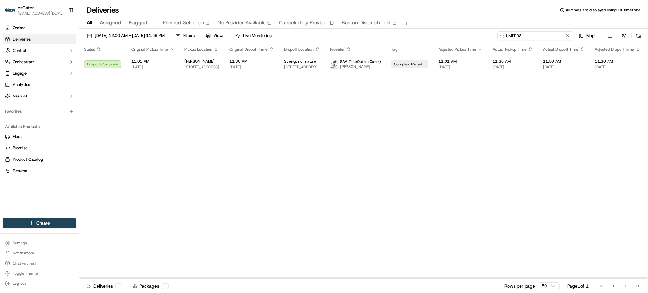
paste input "QX2PWH"
drag, startPoint x: 551, startPoint y: 37, endPoint x: 417, endPoint y: 35, distance: 133.1
click at [417, 35] on div "09/20/2025 12:00 AM - 09/27/2025 11:59 PM Filters Views Live Monitoring QX2PWH …" at bounding box center [363, 37] width 569 height 12
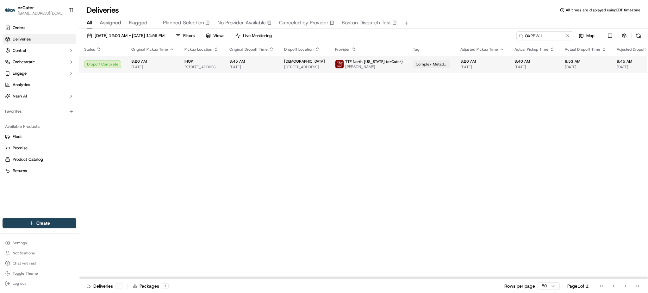
click at [292, 63] on span "[DEMOGRAPHIC_DATA]" at bounding box center [304, 61] width 41 height 5
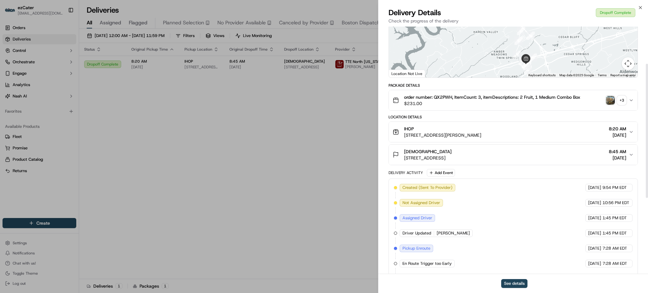
scroll to position [208, 0]
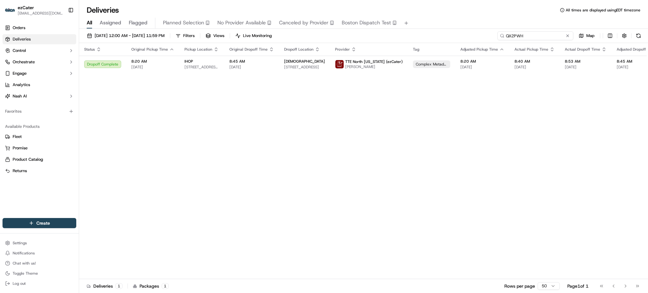
paste input "664AQ8"
drag, startPoint x: 545, startPoint y: 33, endPoint x: 410, endPoint y: 32, distance: 135.7
click at [410, 32] on div "09/20/2025 12:00 AM - 09/27/2025 11:59 PM Filters Views Live Monitoring 664AQ8 …" at bounding box center [363, 37] width 569 height 12
type input "664AQ8"
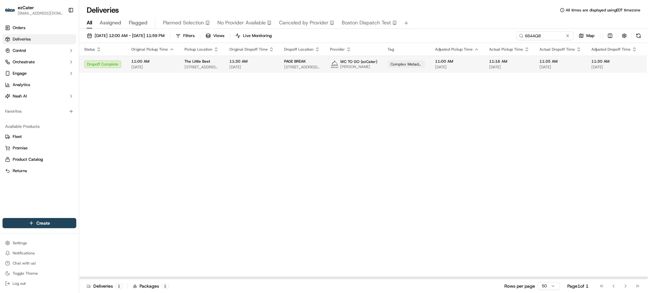
click at [349, 66] on span "[PERSON_NAME]" at bounding box center [358, 66] width 37 height 5
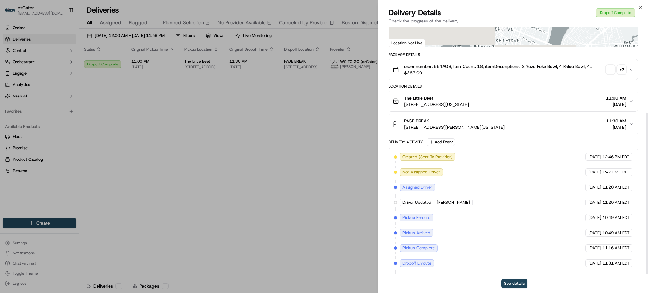
scroll to position [132, 0]
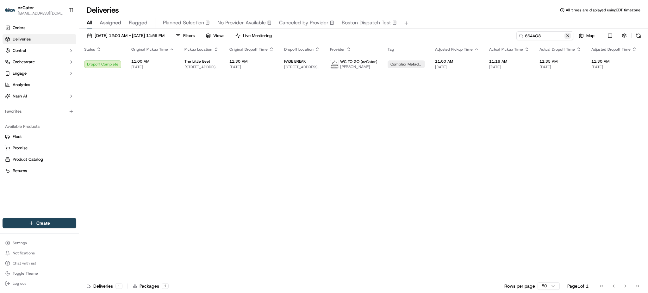
click at [567, 37] on button at bounding box center [567, 36] width 6 height 6
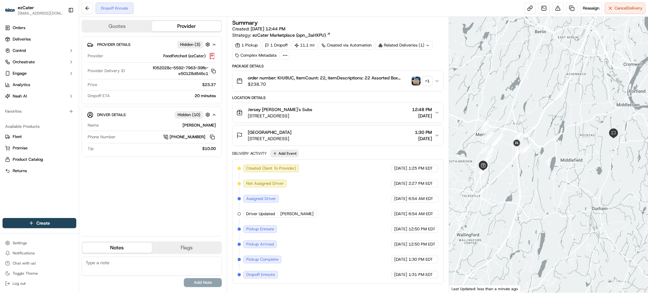
click at [279, 152] on button "Add Event" at bounding box center [284, 154] width 28 height 8
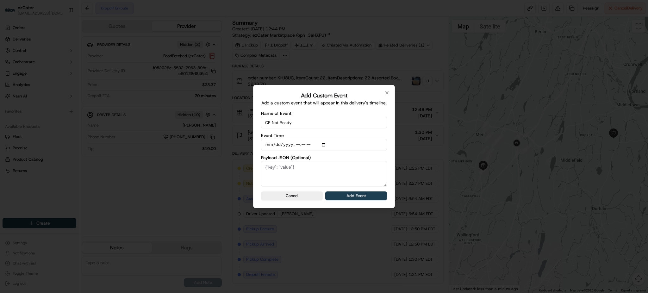
type input "CP Not Ready"
click at [342, 198] on button "Add Event" at bounding box center [356, 195] width 62 height 9
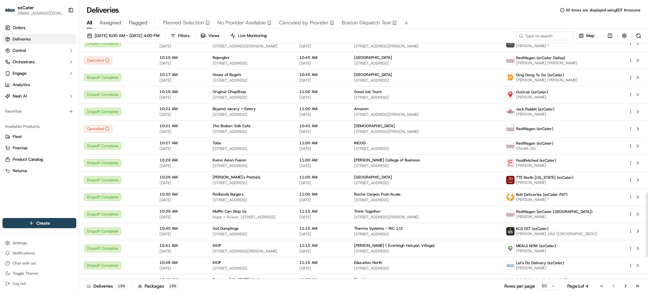
scroll to position [631, 0]
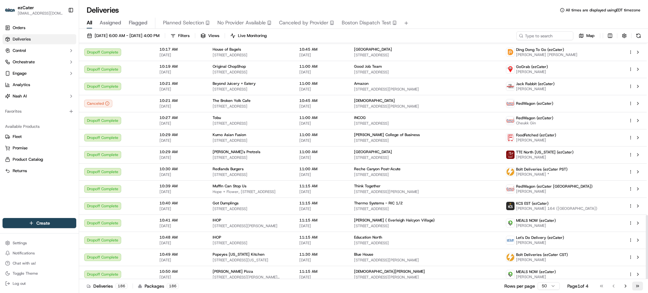
click at [638, 286] on button "Go to last page" at bounding box center [637, 285] width 11 height 9
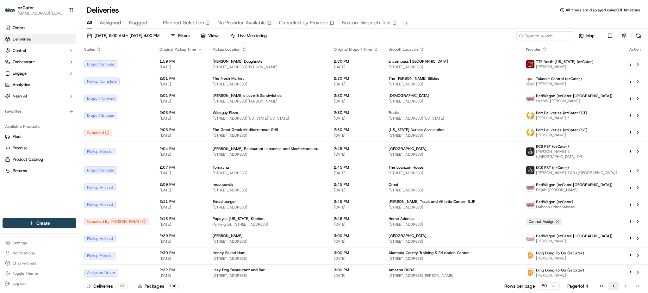
click at [612, 287] on button "Go to previous page" at bounding box center [613, 285] width 11 height 9
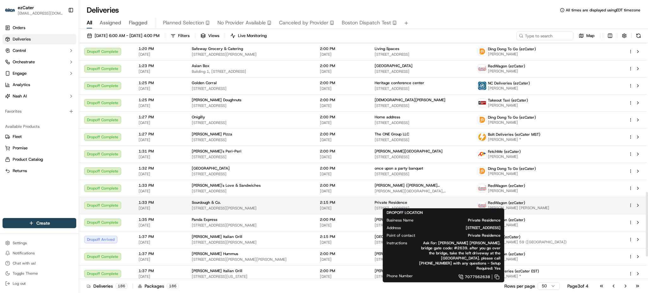
scroll to position [630, 0]
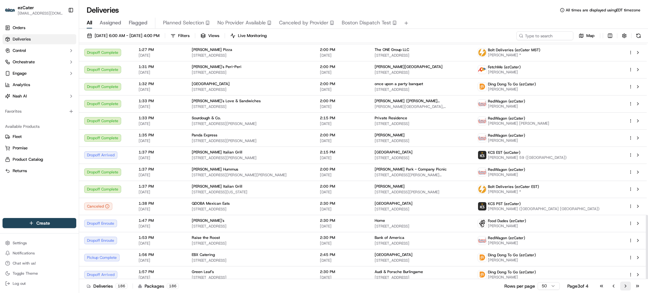
click at [626, 286] on button "Go to next page" at bounding box center [625, 285] width 11 height 9
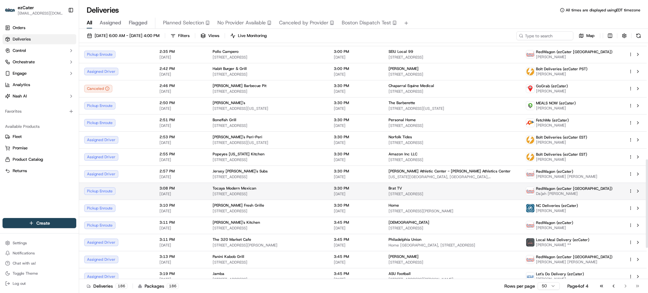
scroll to position [184, 0]
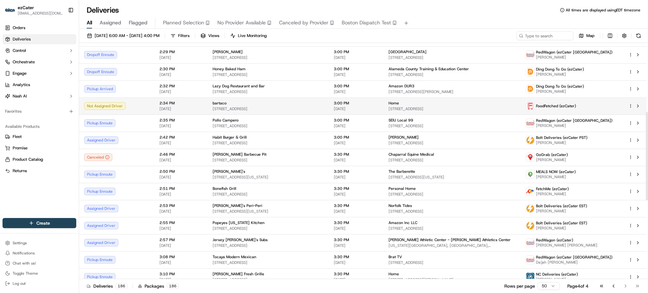
click at [131, 106] on td "Not Assigned Driver" at bounding box center [116, 105] width 75 height 17
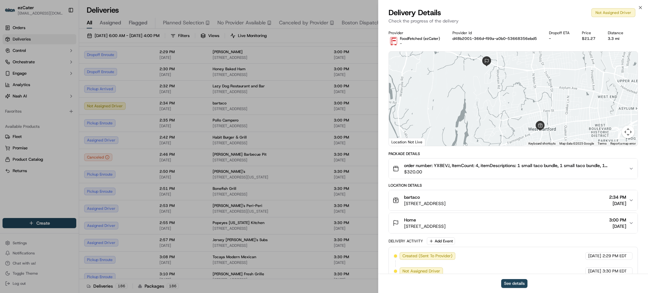
click at [442, 163] on span "order number: YX8EVJ, ItemCount: 4, itemDescriptions: 1 small taco bundle, 1 sm…" at bounding box center [513, 165] width 219 height 6
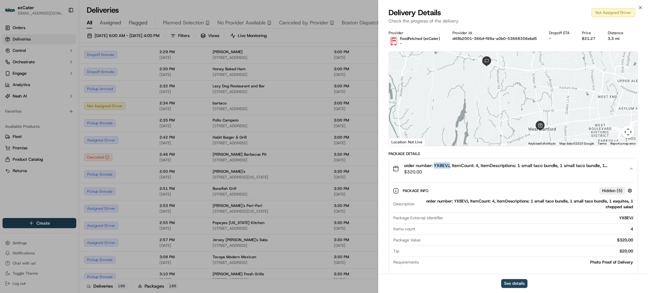
click at [442, 163] on span "order number: YX8EVJ, ItemCount: 4, itemDescriptions: 1 small taco bundle, 1 sm…" at bounding box center [513, 165] width 219 height 6
copy span "YX8EVJ"
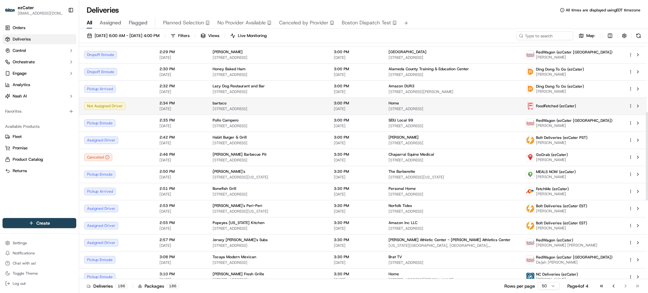
click at [154, 106] on td "2:34 PM [DATE]" at bounding box center [180, 105] width 53 height 17
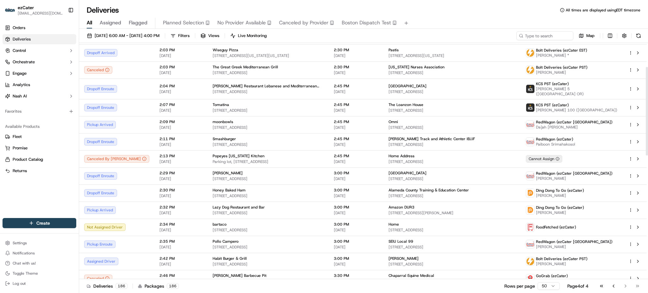
scroll to position [64, 0]
drag, startPoint x: 647, startPoint y: 126, endPoint x: 647, endPoint y: 134, distance: 8.2
click at [647, 134] on div at bounding box center [646, 111] width 2 height 89
click at [441, 17] on div "All Assigned Flagged Planned Selection No Provider Available Canceled by Provid…" at bounding box center [363, 22] width 569 height 14
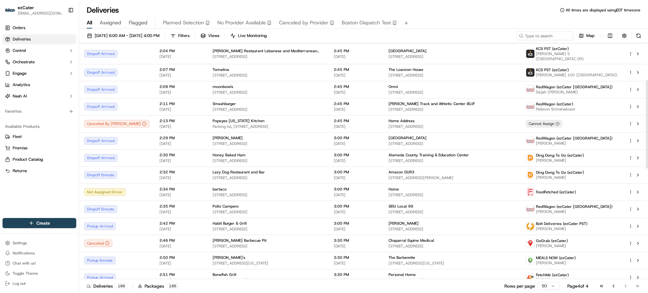
scroll to position [100, 0]
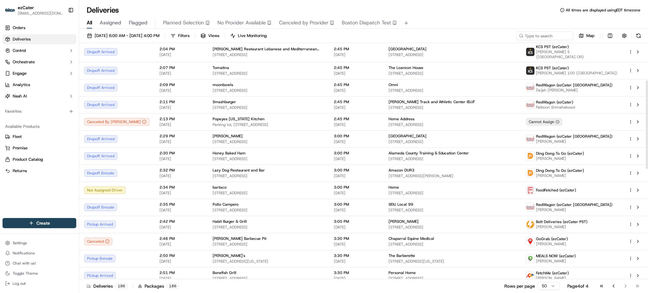
drag, startPoint x: 647, startPoint y: 124, endPoint x: 647, endPoint y: 132, distance: 7.6
click at [647, 132] on div at bounding box center [646, 124] width 2 height 89
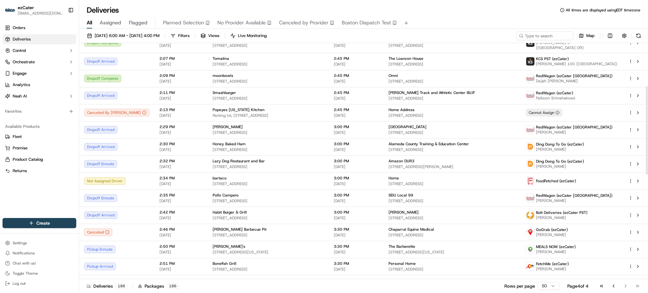
scroll to position [115, 0]
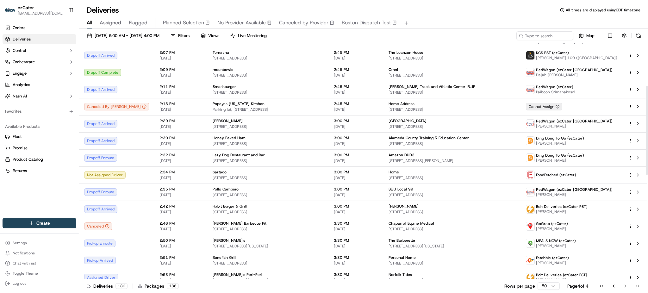
drag, startPoint x: 647, startPoint y: 95, endPoint x: 647, endPoint y: 101, distance: 5.7
click at [647, 101] on div at bounding box center [646, 130] width 2 height 89
click at [124, 173] on div "Not Assigned Driver" at bounding box center [116, 175] width 65 height 8
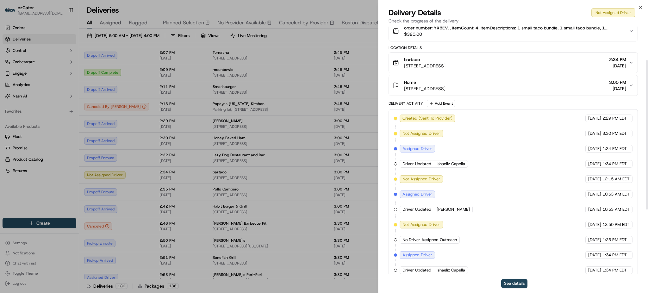
scroll to position [163, 0]
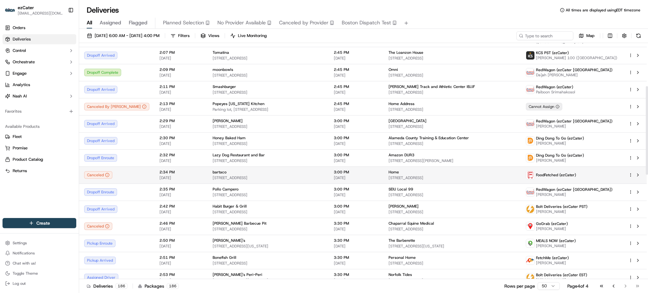
click at [159, 175] on div "2:34 PM [DATE]" at bounding box center [180, 174] width 43 height 11
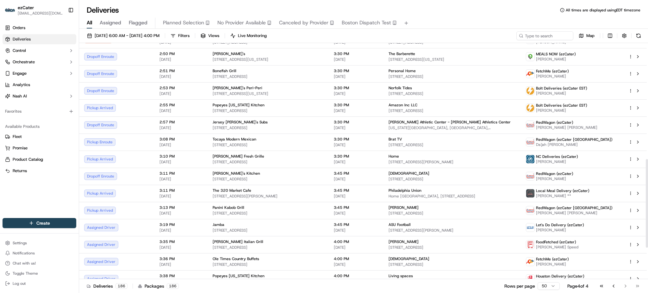
scroll to position [310, 0]
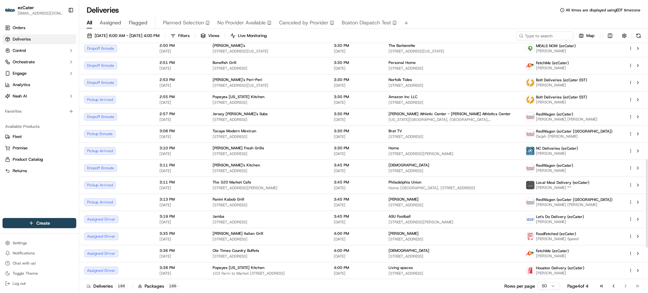
drag, startPoint x: 647, startPoint y: 160, endPoint x: 647, endPoint y: 169, distance: 9.8
click at [647, 169] on div at bounding box center [646, 203] width 2 height 89
click at [515, 237] on span "[STREET_ADDRESS]" at bounding box center [451, 239] width 127 height 5
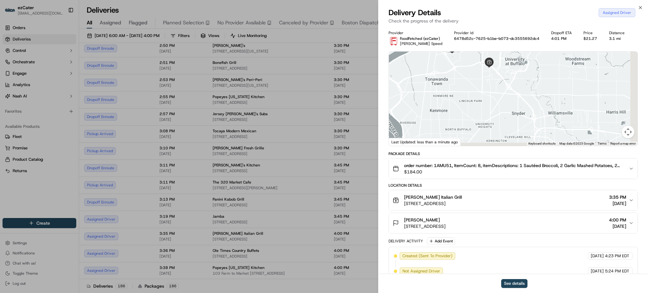
drag, startPoint x: 554, startPoint y: 118, endPoint x: 489, endPoint y: 74, distance: 78.7
click at [489, 74] on div at bounding box center [513, 99] width 249 height 94
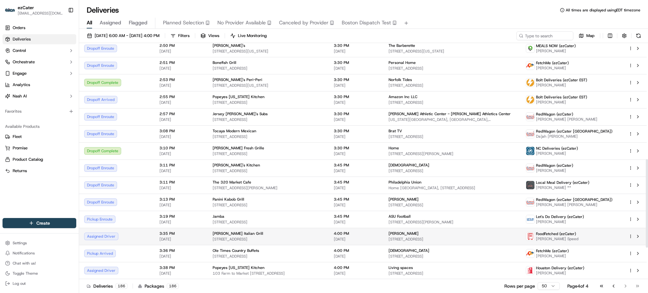
click at [119, 237] on div "Assigned Driver" at bounding box center [116, 236] width 65 height 8
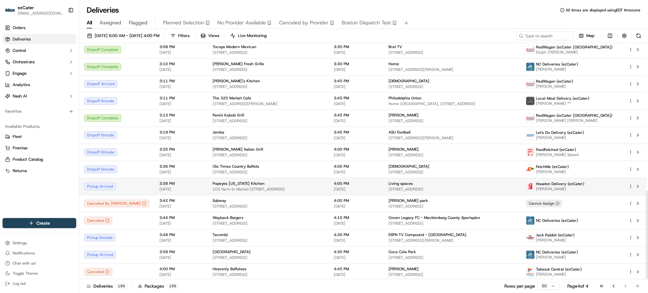
scroll to position [395, 0]
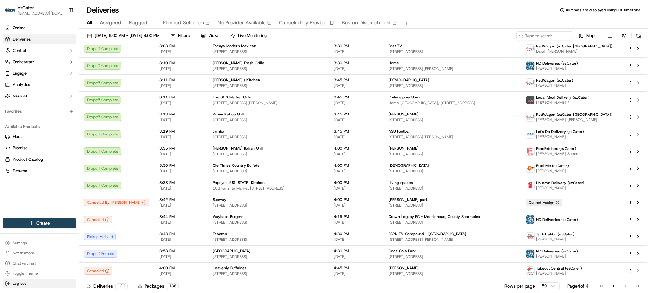
click at [30, 281] on button "Log out" at bounding box center [40, 283] width 74 height 9
